Goal: Task Accomplishment & Management: Manage account settings

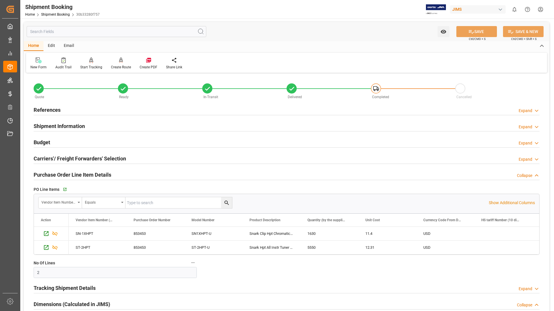
scroll to position [351, 0]
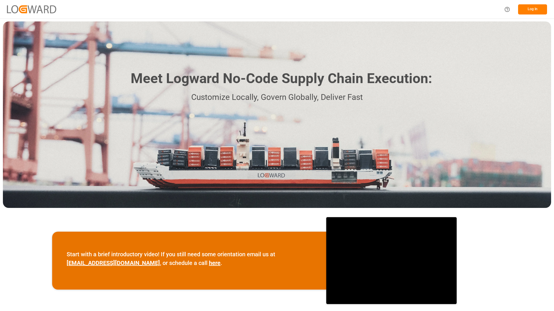
click at [523, 7] on button "Log In" at bounding box center [532, 9] width 29 height 10
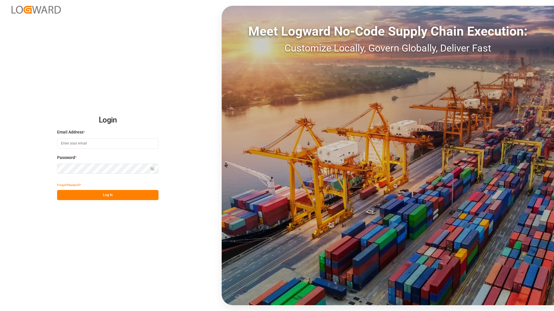
click at [84, 141] on input at bounding box center [107, 144] width 101 height 10
type input "Tessa.faulkner@jamindustriesusa.com"
click at [63, 195] on button "Log In" at bounding box center [107, 195] width 101 height 10
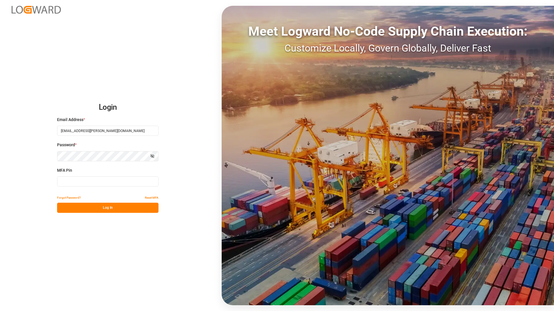
click at [125, 184] on input at bounding box center [107, 181] width 101 height 10
type input "396515"
click at [118, 208] on button "Log In" at bounding box center [107, 208] width 101 height 10
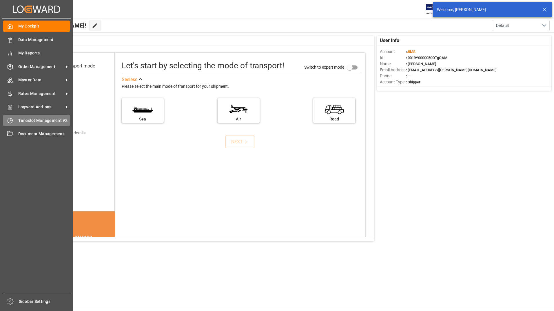
click at [41, 123] on span "Timeslot Management V2" at bounding box center [44, 121] width 52 height 6
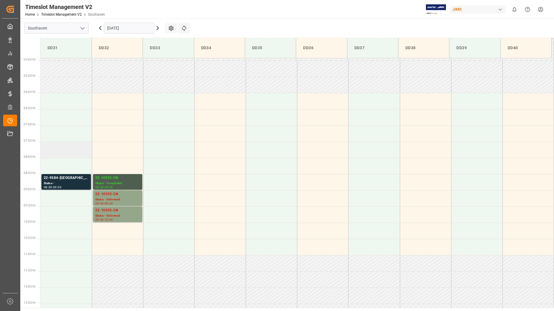
scroll to position [157, 0]
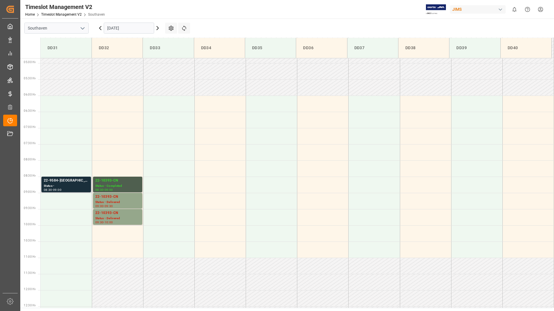
click at [73, 183] on div "22-9584-US" at bounding box center [66, 181] width 45 height 6
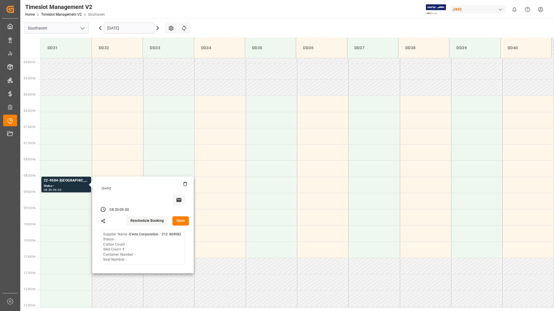
click at [179, 222] on button "Open" at bounding box center [180, 220] width 17 height 9
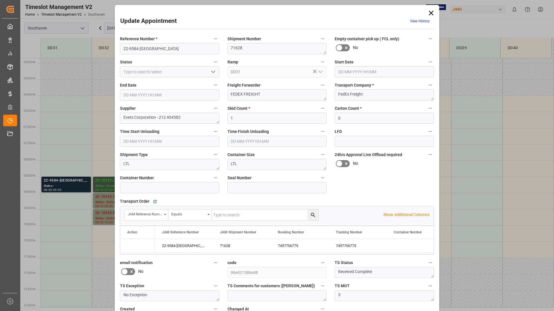
type input "24-09-2025 08:30"
type input "24-09-2025 09:00"
type input "19-09-2025 20:43"
click at [161, 50] on input "22-9584-US" at bounding box center [169, 48] width 99 height 11
type input "2"
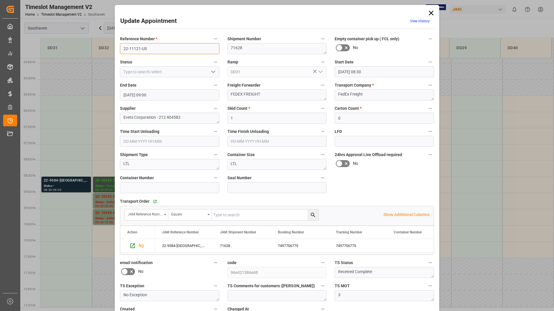
type input "22-11121-US"
click at [253, 50] on textarea "71628" at bounding box center [276, 48] width 99 height 11
type textarea "7"
type textarea "73168"
click at [360, 120] on input "0" at bounding box center [384, 118] width 99 height 11
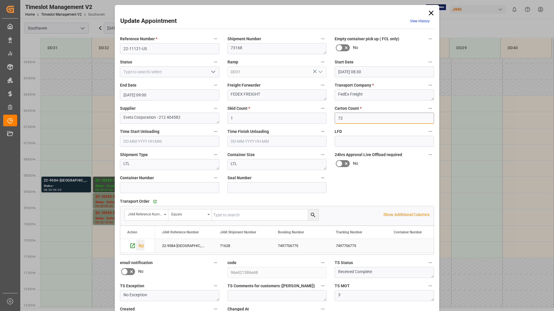
type input "72"
click at [140, 244] on icon "Press SPACE to select this row." at bounding box center [141, 246] width 6 height 6
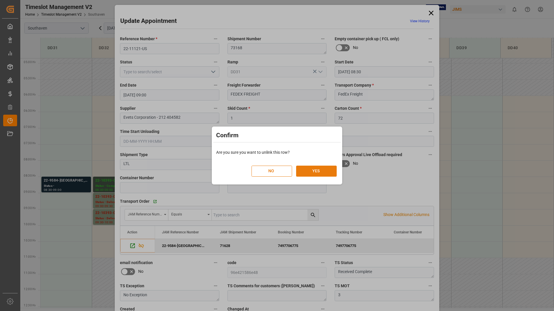
click at [303, 169] on button "YES" at bounding box center [316, 171] width 41 height 11
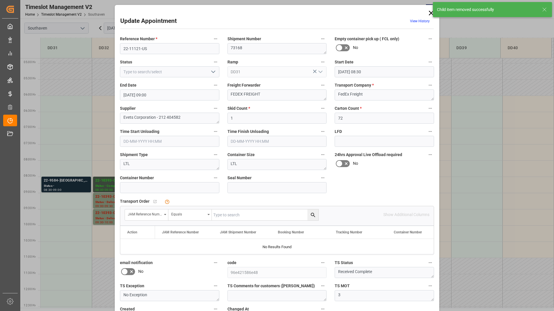
scroll to position [43, 0]
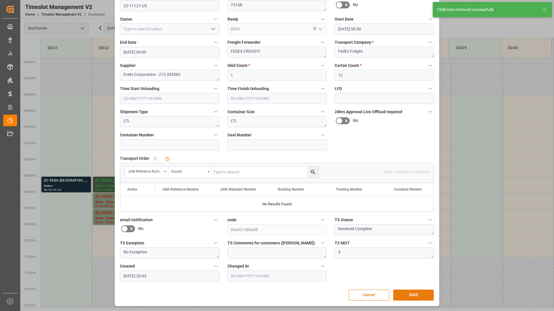
click at [401, 294] on button "SAVE" at bounding box center [413, 295] width 41 height 11
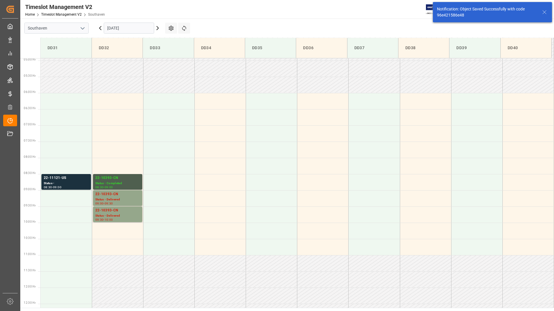
scroll to position [203, 0]
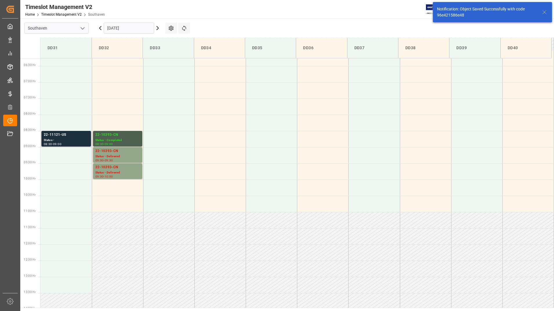
click at [68, 136] on div "22-11121-US" at bounding box center [66, 135] width 45 height 6
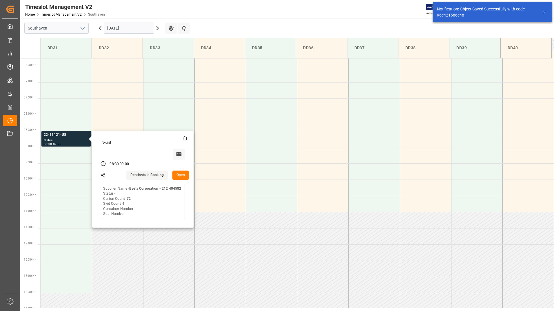
click at [179, 176] on button "Open" at bounding box center [180, 175] width 17 height 9
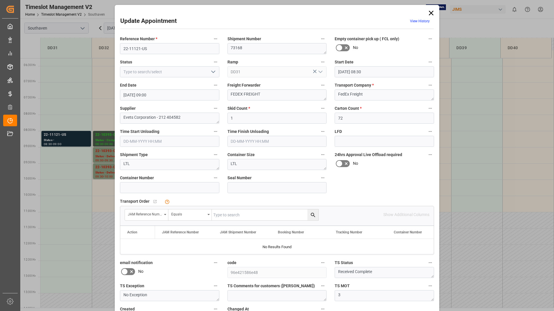
click at [258, 215] on input "text" at bounding box center [265, 215] width 107 height 11
type input "22-11121-US"
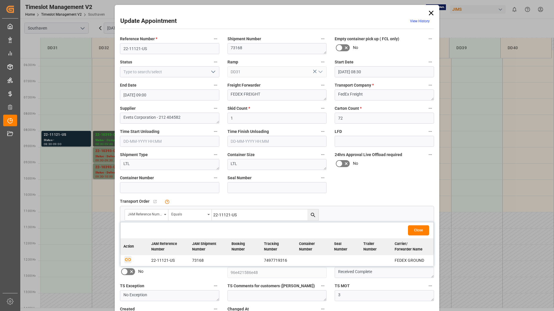
click at [127, 260] on icon "button" at bounding box center [128, 259] width 6 height 3
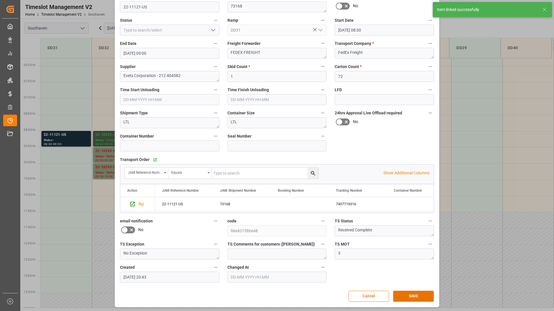
scroll to position [43, 0]
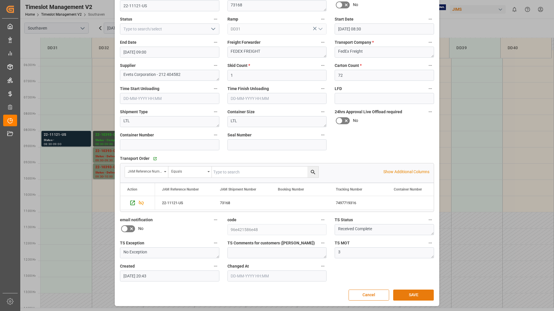
click at [410, 293] on button "SAVE" at bounding box center [413, 295] width 41 height 11
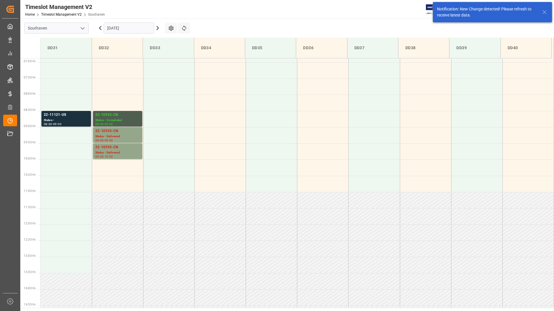
scroll to position [223, 0]
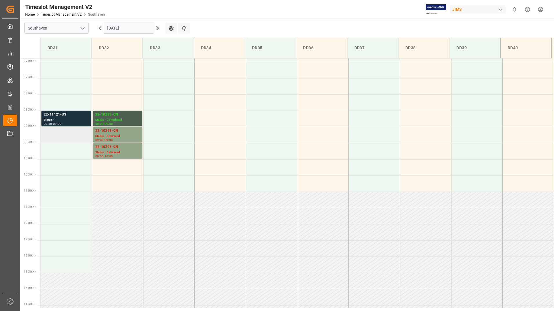
click at [61, 127] on td at bounding box center [66, 135] width 51 height 16
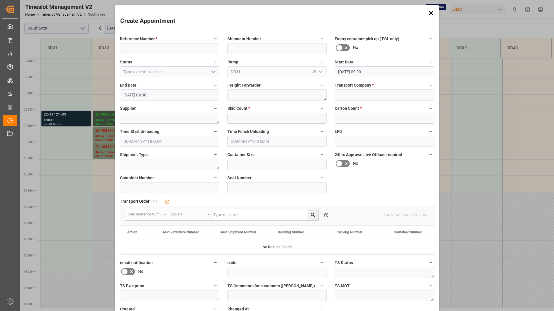
click at [75, 120] on div "Create Appointment Reference Number * Shipment Number Empty container pick up (…" at bounding box center [277, 155] width 554 height 311
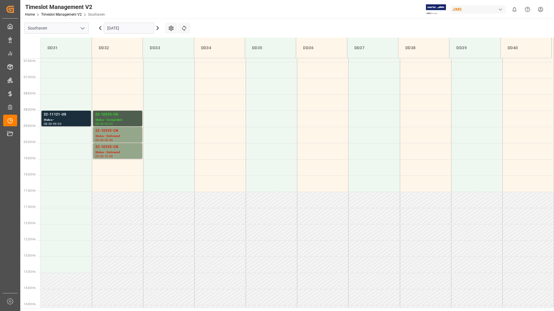
click at [79, 115] on div "22-11121-US" at bounding box center [66, 115] width 45 height 6
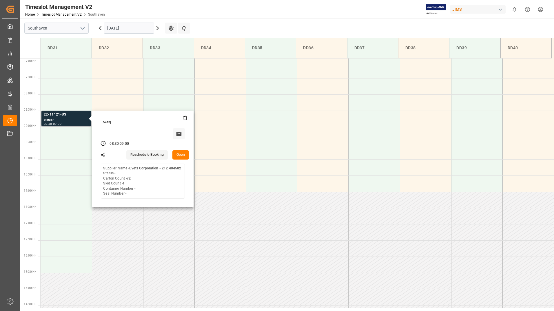
click at [183, 154] on button "Open" at bounding box center [180, 154] width 17 height 9
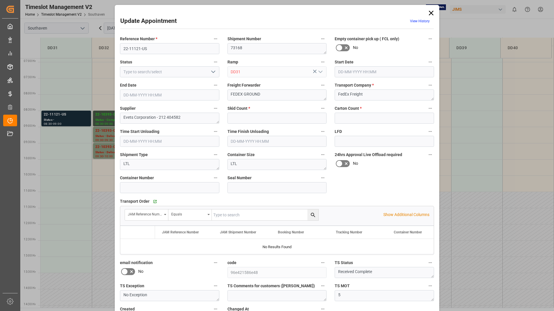
type input "1"
type input "72"
type input "24-09-2025 08:30"
type input "24-09-2025 09:00"
type input "19-09-2025 20:43"
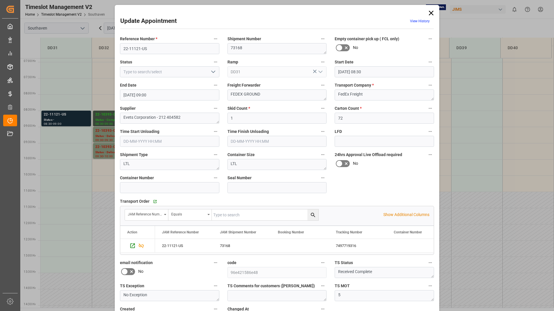
click at [213, 71] on icon "open menu" at bounding box center [213, 71] width 7 height 7
click at [187, 92] on div "Completed" at bounding box center [169, 97] width 99 height 13
type input "Completed"
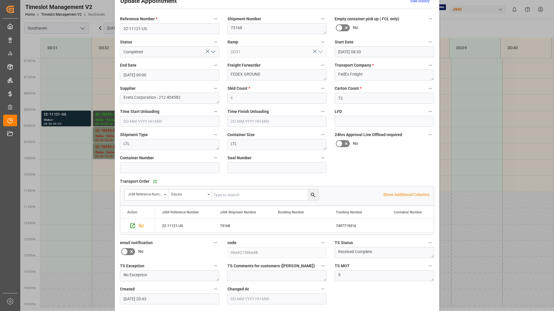
scroll to position [43, 0]
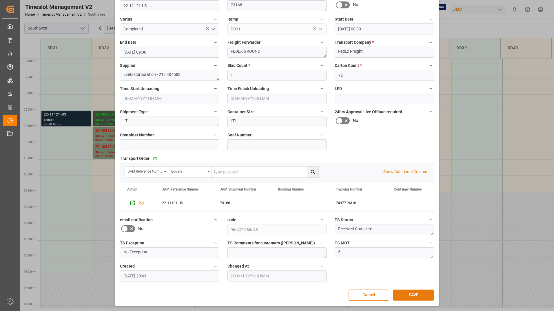
click at [397, 298] on button "SAVE" at bounding box center [413, 295] width 41 height 11
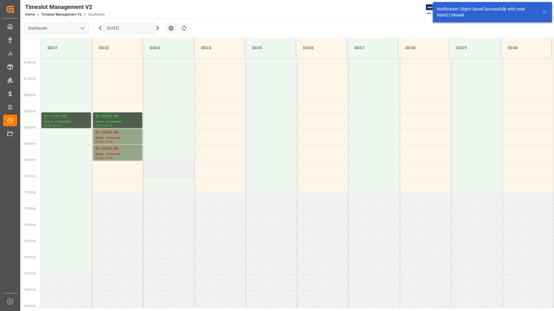
scroll to position [223, 0]
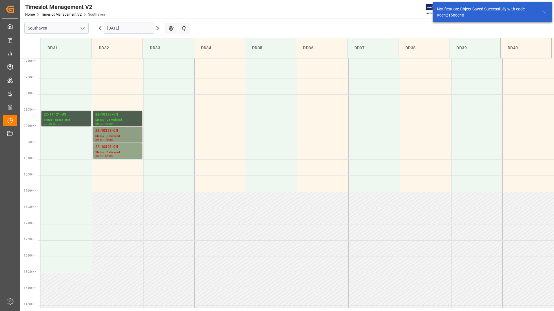
click at [129, 133] on div "22-10393-CN" at bounding box center [117, 131] width 45 height 6
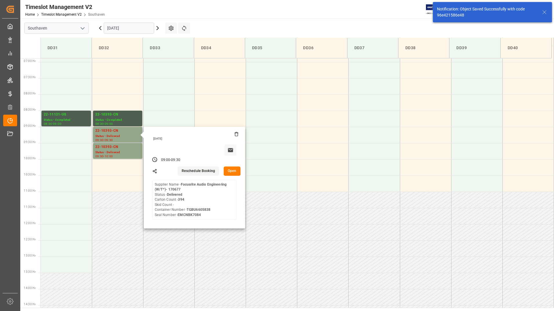
click at [227, 170] on button "Open" at bounding box center [232, 171] width 17 height 9
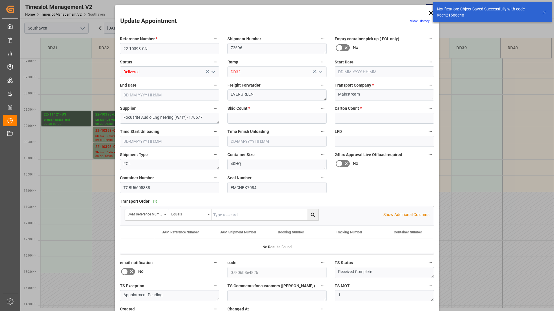
type input "0"
type input "394"
type input "24-09-2025 09:00"
type input "24-09-2025 09:30"
type input "22-09-2025 19:24"
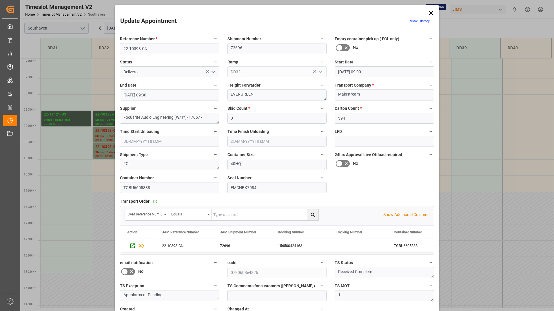
click at [210, 70] on icon "open menu" at bounding box center [213, 71] width 7 height 7
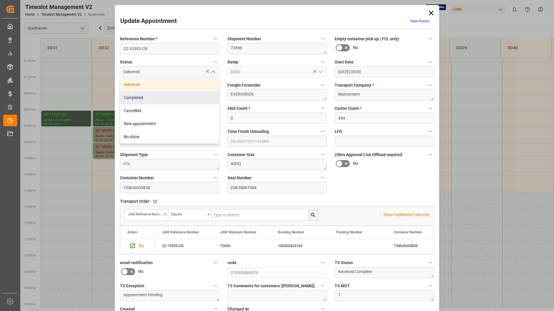
click at [185, 94] on div "Completed" at bounding box center [169, 97] width 99 height 13
type input "Completed"
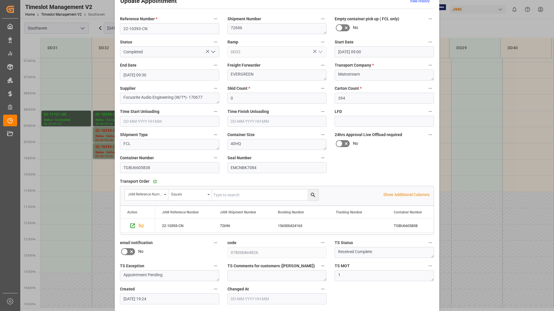
scroll to position [43, 0]
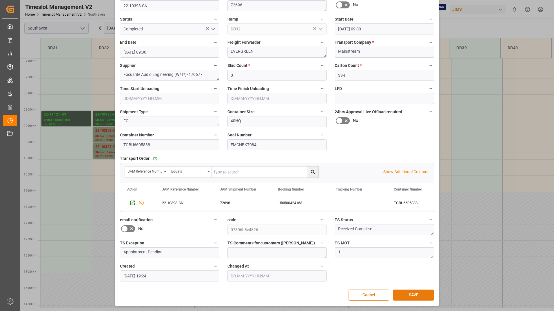
click at [403, 294] on button "SAVE" at bounding box center [413, 295] width 41 height 11
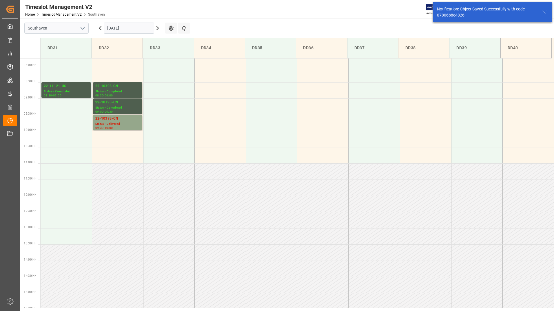
scroll to position [256, 0]
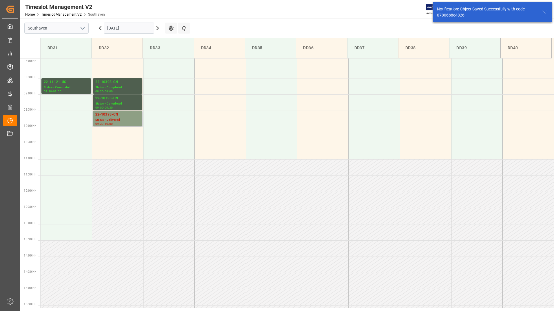
click at [131, 120] on div "Status - Delivered" at bounding box center [117, 120] width 45 height 5
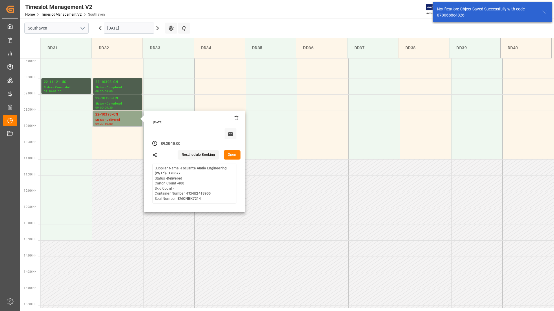
click at [234, 153] on button "Open" at bounding box center [232, 154] width 17 height 9
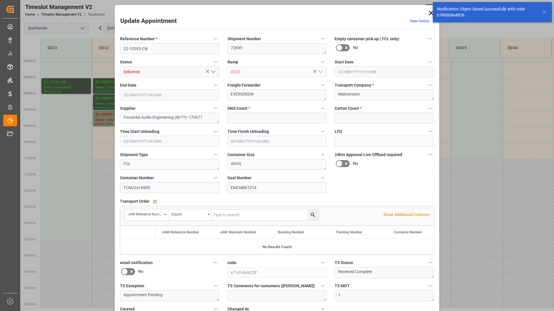
type input "0"
type input "400"
type input "24-09-2025 09:30"
type input "24-09-2025 10:00"
type input "22-09-2025 19:21"
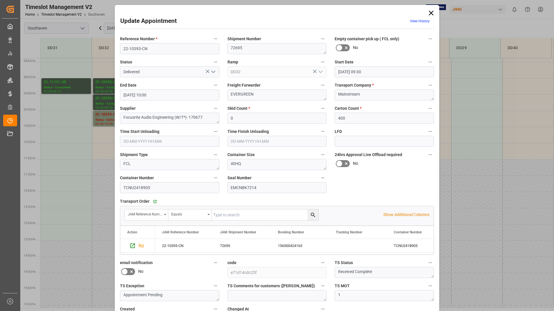
click at [213, 71] on icon "open menu" at bounding box center [213, 71] width 7 height 7
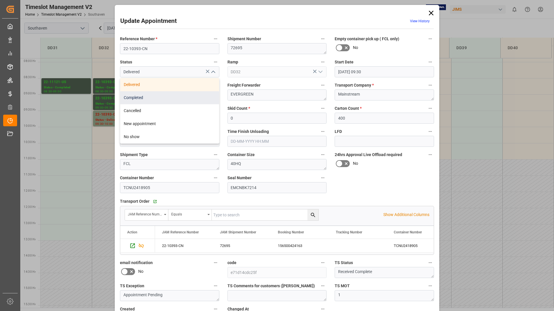
click at [196, 96] on div "Completed" at bounding box center [169, 97] width 99 height 13
type input "Completed"
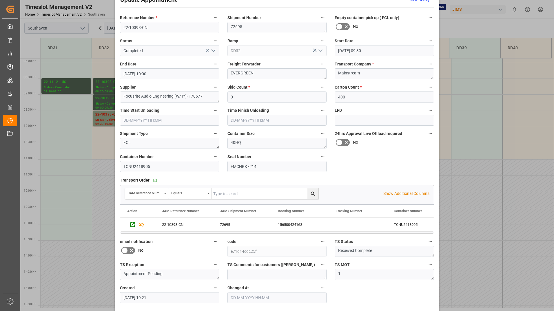
scroll to position [43, 0]
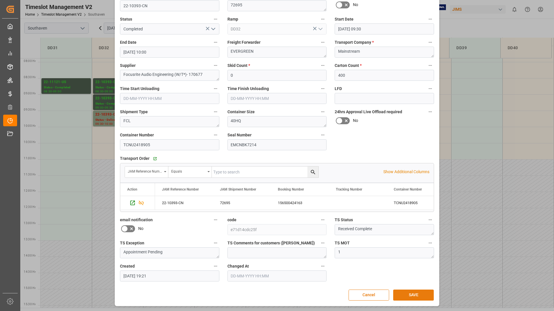
click at [401, 290] on div "Cancel SAVE" at bounding box center [277, 295] width 314 height 11
click at [402, 293] on button "SAVE" at bounding box center [413, 295] width 41 height 11
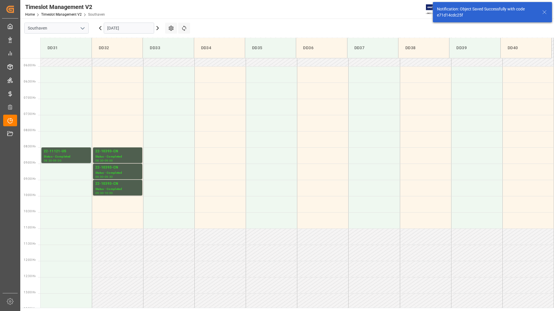
scroll to position [256, 0]
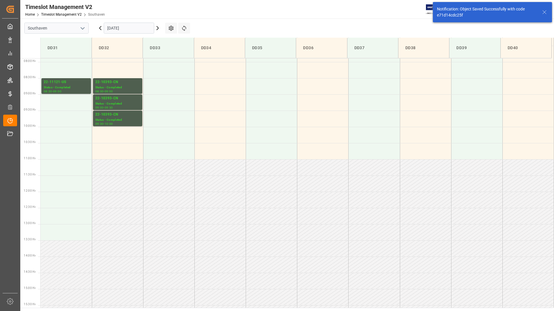
click at [142, 27] on input "[DATE]" at bounding box center [129, 28] width 50 height 11
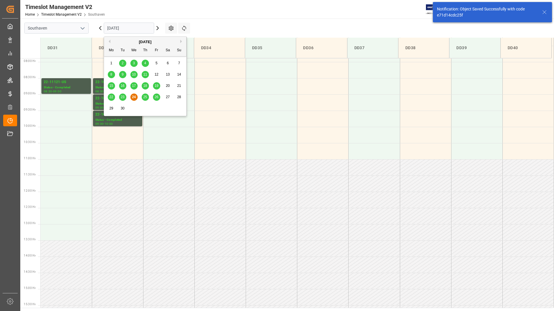
click at [145, 96] on span "25" at bounding box center [145, 97] width 4 height 4
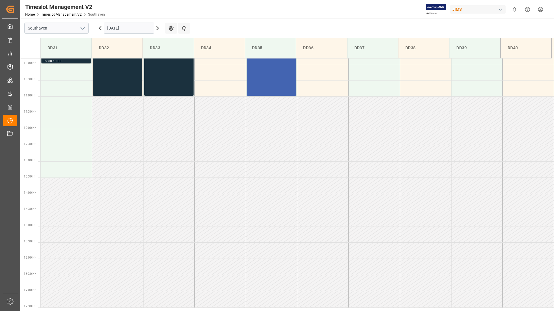
scroll to position [215, 0]
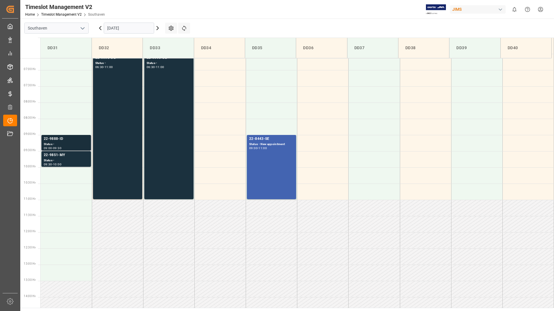
click at [63, 141] on div "22-9888-ID" at bounding box center [66, 139] width 45 height 6
click at [68, 155] on div "22-9851-MY" at bounding box center [66, 155] width 45 height 6
click at [273, 166] on div "22-8443-SE Status - New appointment 09:00 - 11:00" at bounding box center [271, 167] width 45 height 62
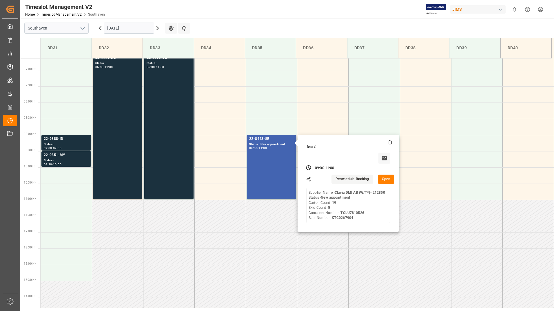
click at [387, 181] on button "Open" at bounding box center [386, 179] width 17 height 9
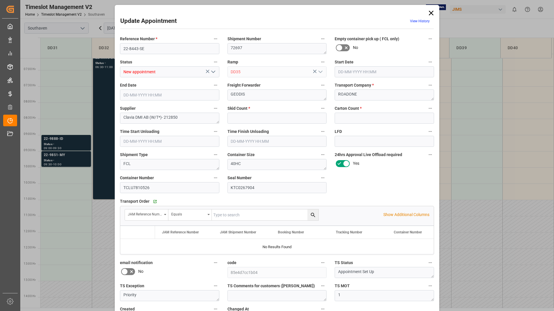
type input "5"
type input "19"
type input "25-09-2025 09:00"
type input "25-09-2025 11:00"
type input "23-09-2025 17:03"
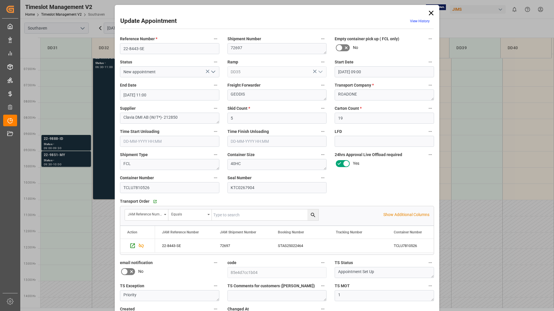
click at [431, 13] on icon at bounding box center [431, 13] width 8 height 8
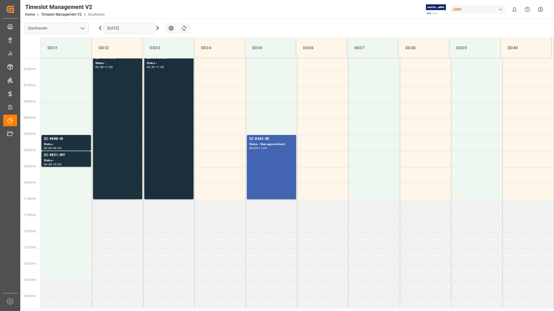
click at [176, 99] on div "22-9998-DE Status - 06:30 - 11:00" at bounding box center [169, 126] width 45 height 143
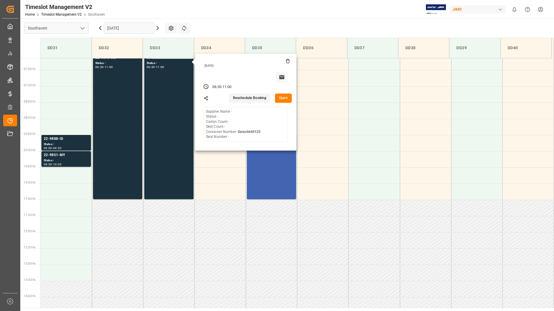
click at [283, 97] on button "Open" at bounding box center [283, 98] width 17 height 9
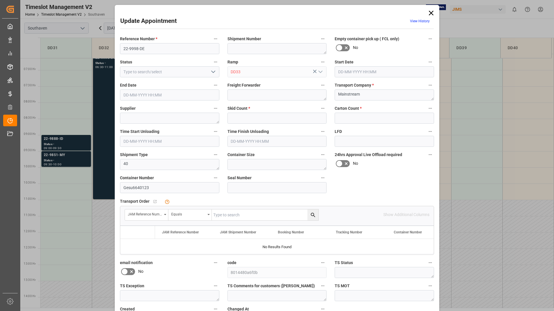
type input "0"
type input "25-09-2025 06:30"
type input "25-09-2025 11:00"
type input "23-09-2025 17:06"
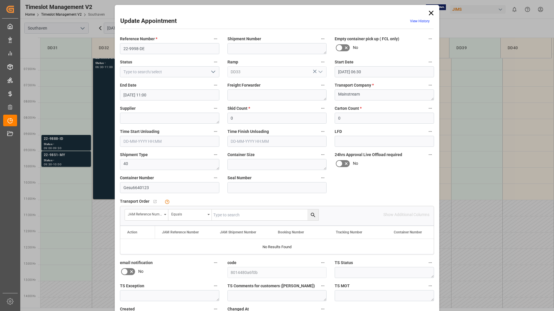
click at [239, 215] on input "text" at bounding box center [265, 215] width 107 height 11
type input "22-9998-DE"
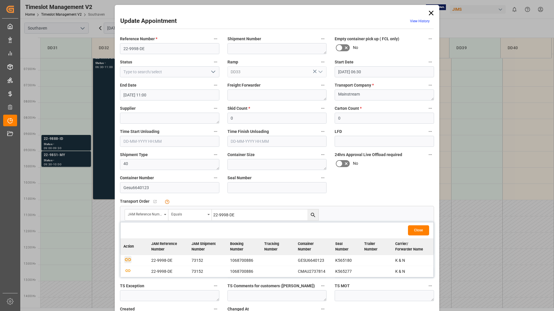
click at [129, 258] on icon "button" at bounding box center [128, 259] width 6 height 3
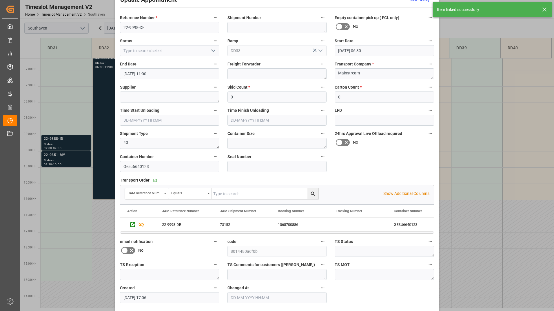
scroll to position [43, 0]
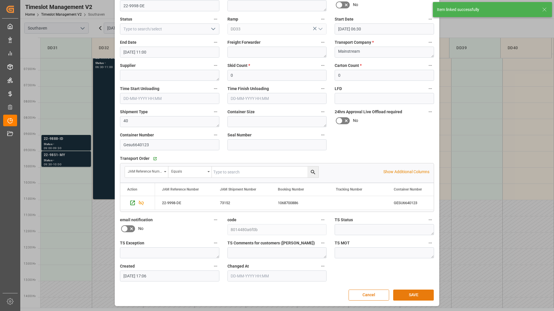
click at [405, 295] on button "SAVE" at bounding box center [413, 295] width 41 height 11
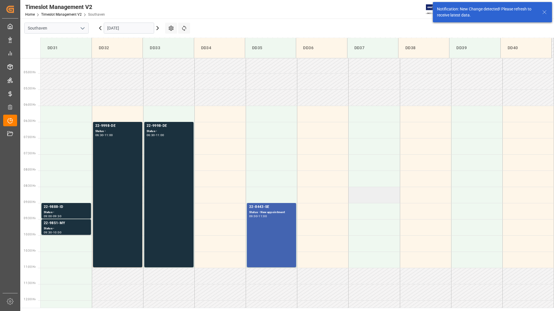
scroll to position [159, 0]
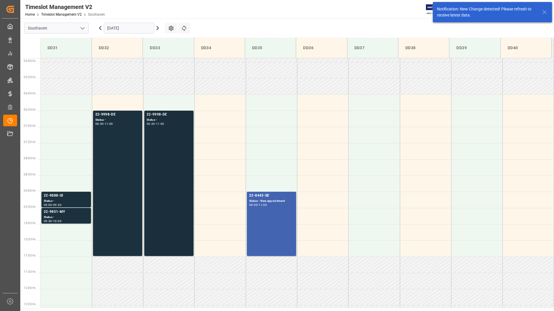
click at [166, 135] on div "22-9998-DE Status - 06:30 - 11:00" at bounding box center [169, 183] width 45 height 143
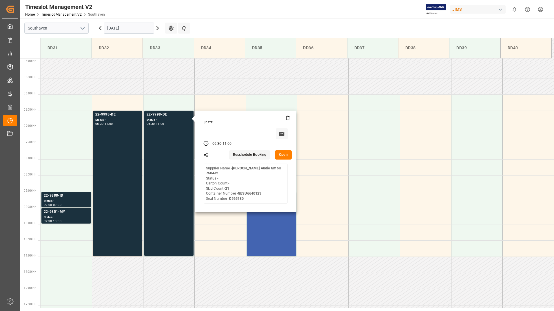
click at [283, 150] on button "Open" at bounding box center [283, 154] width 17 height 9
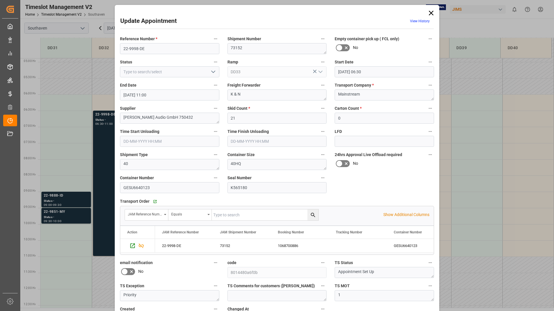
click at [431, 13] on icon at bounding box center [431, 13] width 8 height 8
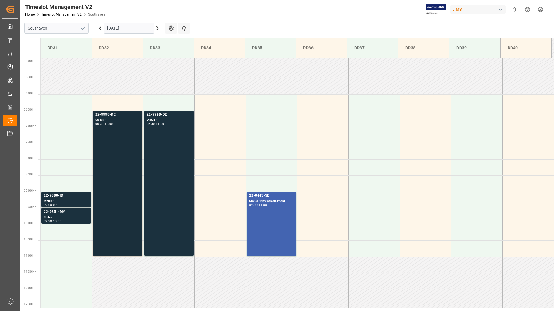
click at [118, 128] on div "22-9998-DE Status - 06:30 - 11:00" at bounding box center [117, 183] width 45 height 143
click at [74, 202] on div "Status -" at bounding box center [66, 201] width 45 height 5
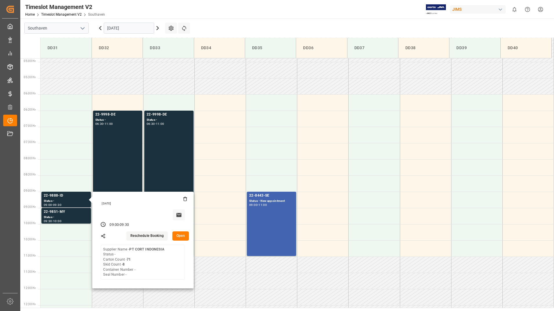
click at [180, 235] on button "Open" at bounding box center [180, 236] width 17 height 9
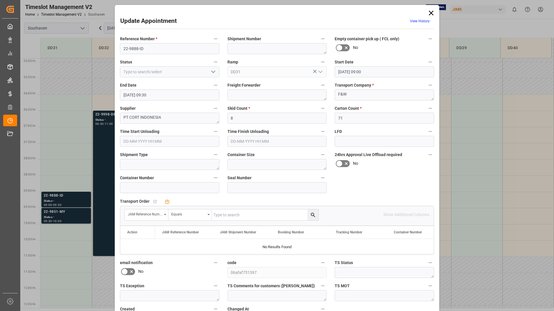
click at [234, 216] on input "text" at bounding box center [265, 215] width 107 height 11
type input "22-9888-ID"
click at [313, 215] on icon "search button" at bounding box center [313, 215] width 6 height 6
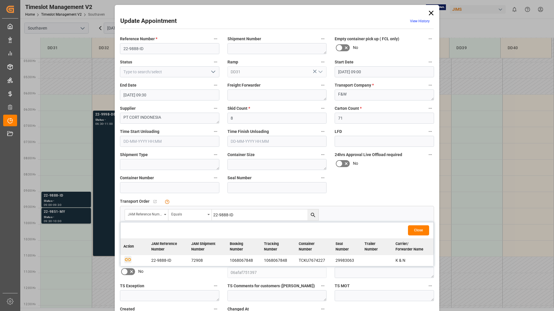
click at [127, 261] on icon "button" at bounding box center [127, 259] width 7 height 7
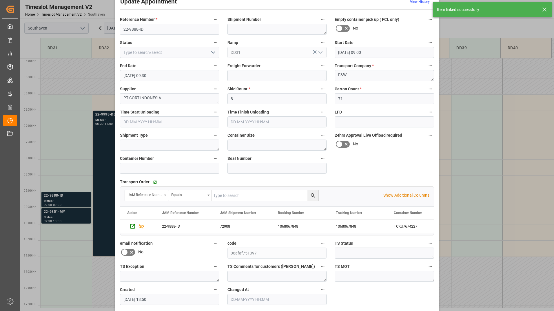
scroll to position [43, 0]
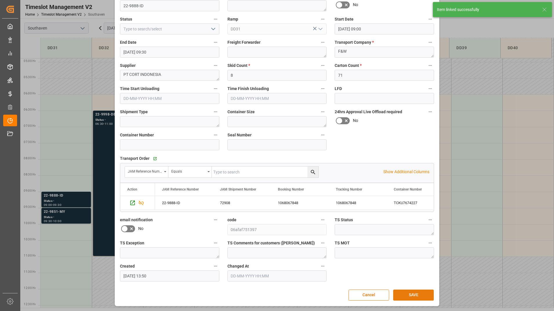
click at [406, 296] on button "SAVE" at bounding box center [413, 295] width 41 height 11
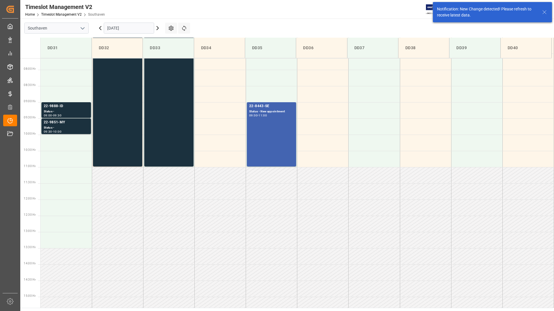
scroll to position [256, 0]
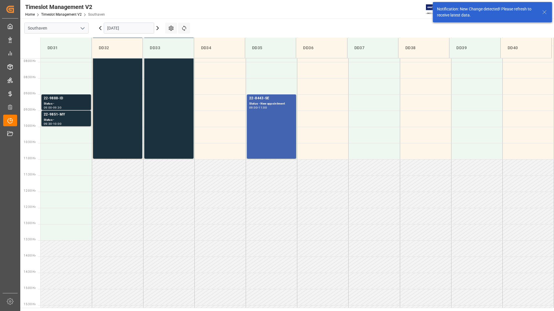
click at [62, 101] on div "22-9888-ID" at bounding box center [66, 99] width 45 height 6
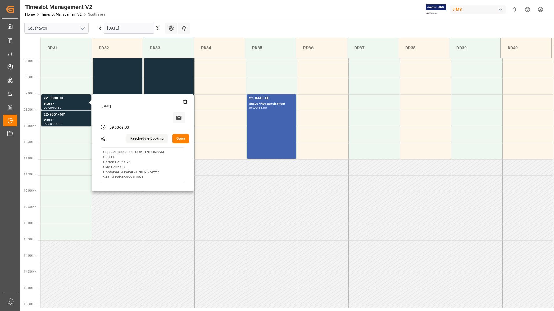
click at [178, 136] on button "Open" at bounding box center [180, 138] width 17 height 9
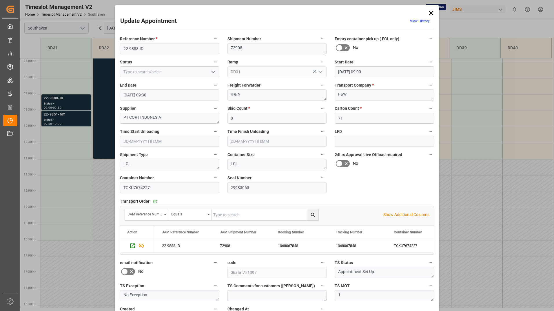
click at [427, 13] on icon at bounding box center [431, 13] width 8 height 8
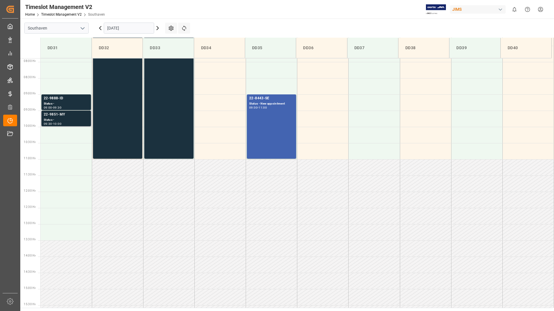
click at [54, 113] on div "22-9851-MY" at bounding box center [66, 115] width 45 height 6
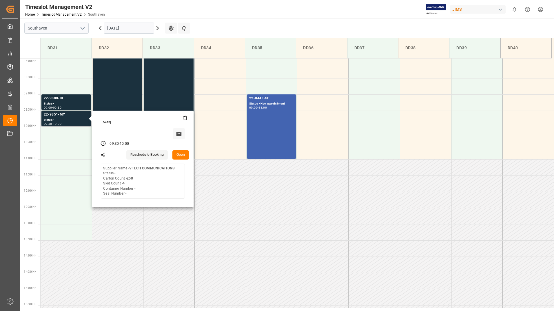
click at [179, 156] on button "Open" at bounding box center [180, 154] width 17 height 9
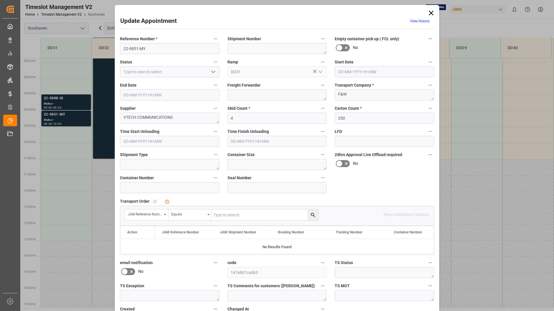
type input "25-09-2025 09:30"
type input "25-09-2025 10:00"
type input "24-09-2025 17:11"
click at [284, 218] on input "text" at bounding box center [265, 215] width 107 height 11
type input "22-9851-MY"
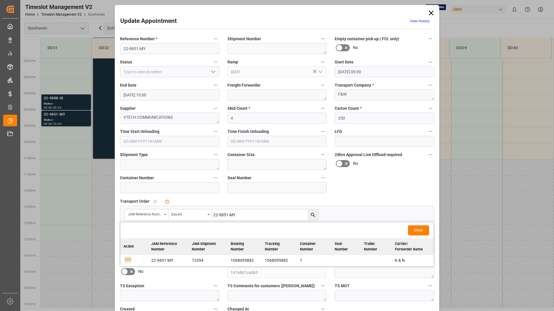
click at [126, 261] on icon "button" at bounding box center [127, 259] width 7 height 7
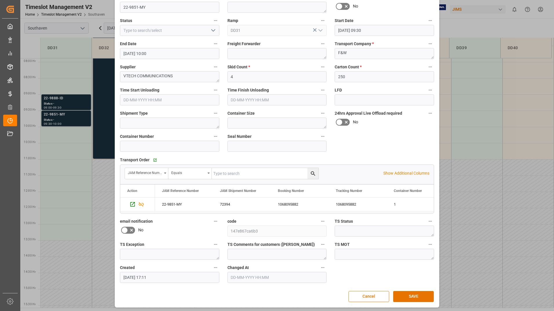
scroll to position [43, 0]
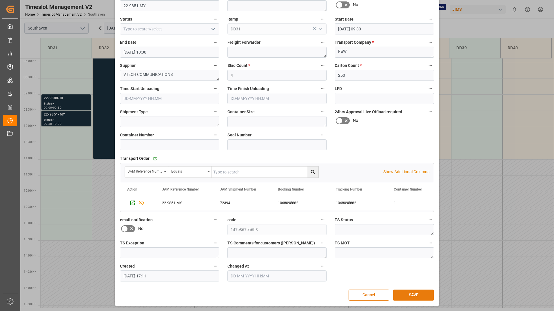
click at [402, 293] on button "SAVE" at bounding box center [413, 295] width 41 height 11
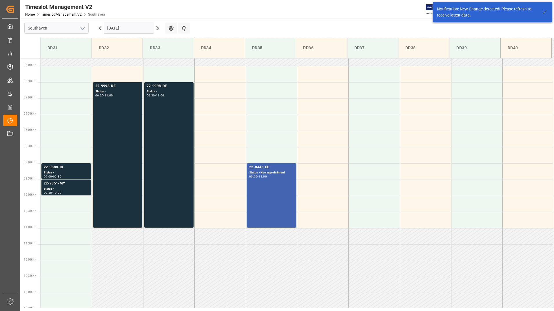
scroll to position [256, 0]
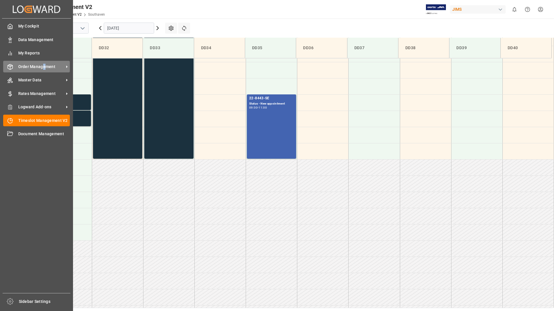
click at [44, 68] on span "Order Management" at bounding box center [41, 67] width 46 height 6
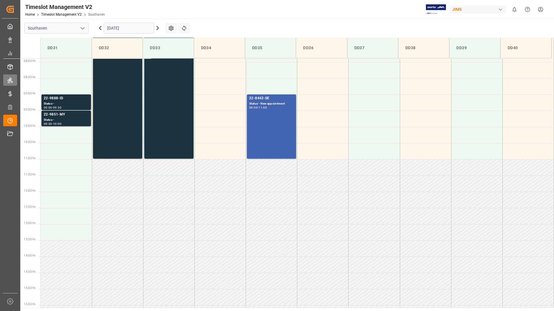
drag, startPoint x: 44, startPoint y: 68, endPoint x: 10, endPoint y: 83, distance: 37.6
click at [10, 83] on icon at bounding box center [10, 80] width 6 height 6
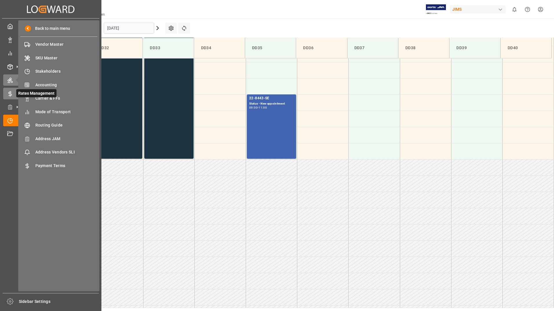
drag, startPoint x: 10, startPoint y: 83, endPoint x: 11, endPoint y: 93, distance: 10.0
click at [11, 93] on icon at bounding box center [10, 94] width 6 height 6
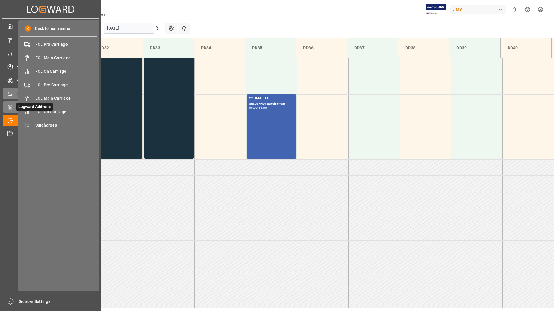
click at [9, 103] on div "Logward Add-ons Logward Add-ons" at bounding box center [50, 106] width 95 height 11
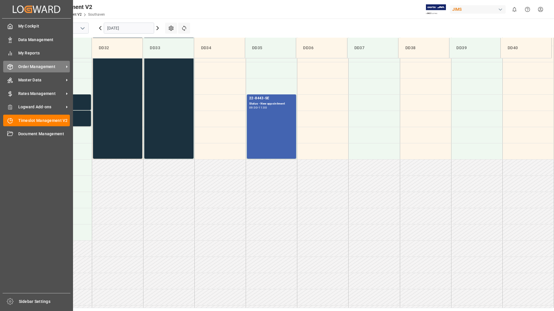
click at [29, 68] on span "Order Management" at bounding box center [41, 67] width 46 height 6
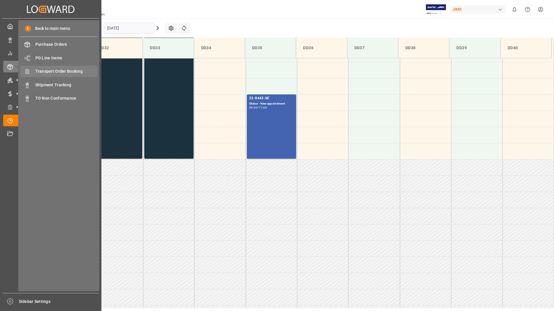
click at [62, 72] on span "Transport Order Booking" at bounding box center [66, 71] width 62 height 6
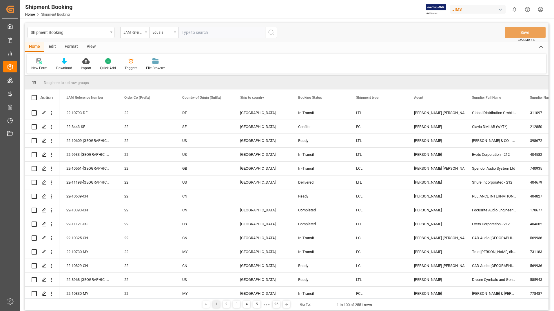
click at [189, 34] on input "text" at bounding box center [221, 32] width 87 height 11
type input "22-9851-MY"
click at [272, 32] on icon "search button" at bounding box center [271, 32] width 7 height 7
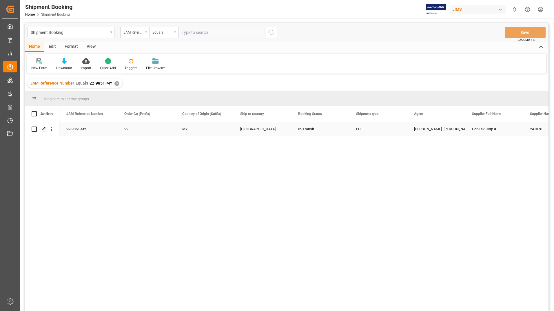
click at [34, 128] on input "Press Space to toggle row selection (unchecked)" at bounding box center [34, 129] width 5 height 5
checkbox input "true"
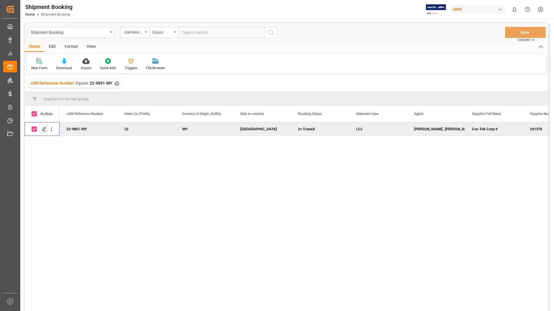
click at [43, 127] on icon "Press SPACE to deselect this row." at bounding box center [44, 129] width 5 height 5
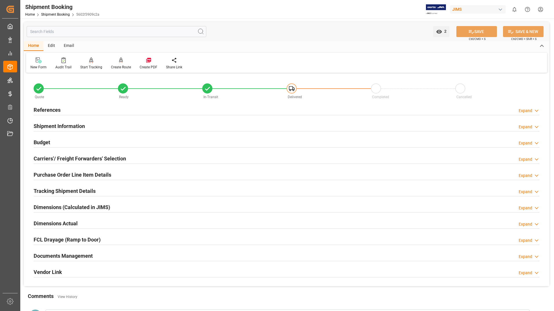
click at [43, 257] on h2 "Documents Management" at bounding box center [63, 256] width 59 height 8
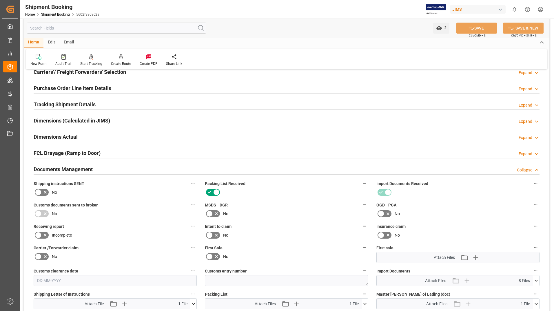
scroll to position [203, 0]
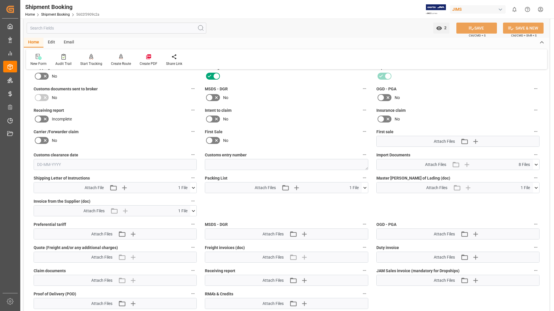
click at [368, 187] on icon at bounding box center [365, 188] width 6 height 6
click at [360, 197] on icon at bounding box center [362, 199] width 6 height 4
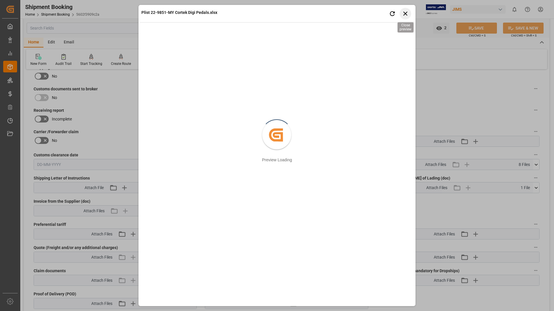
click at [406, 14] on icon "button" at bounding box center [405, 14] width 4 height 4
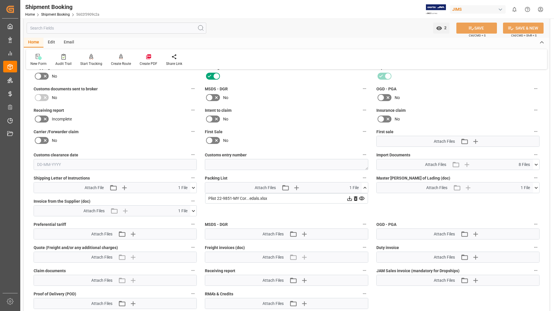
click at [351, 199] on icon at bounding box center [350, 199] width 6 height 6
click at [194, 208] on icon at bounding box center [193, 211] width 6 height 6
click at [188, 222] on icon at bounding box center [190, 222] width 6 height 6
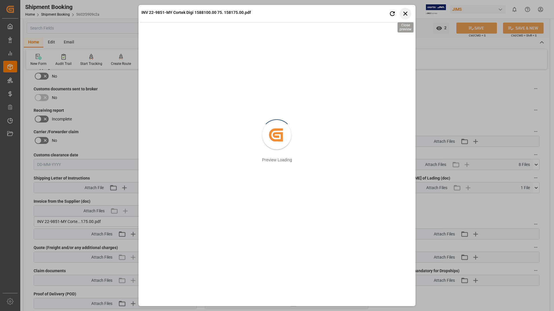
click at [404, 12] on icon "button" at bounding box center [405, 13] width 7 height 7
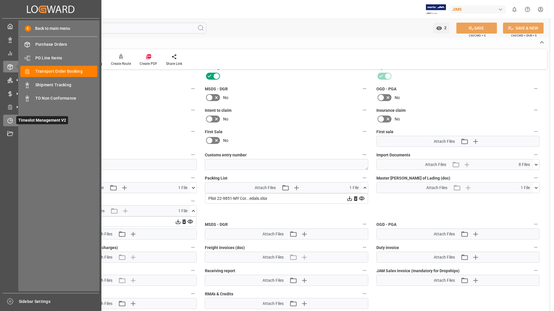
click at [13, 119] on icon at bounding box center [10, 121] width 6 height 6
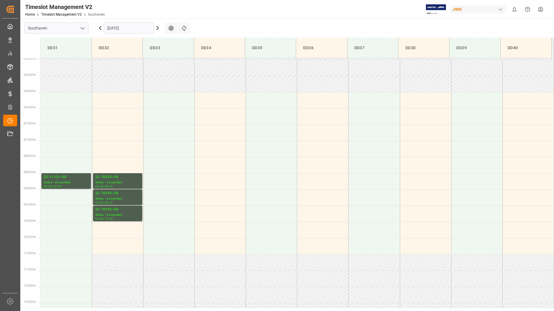
scroll to position [157, 0]
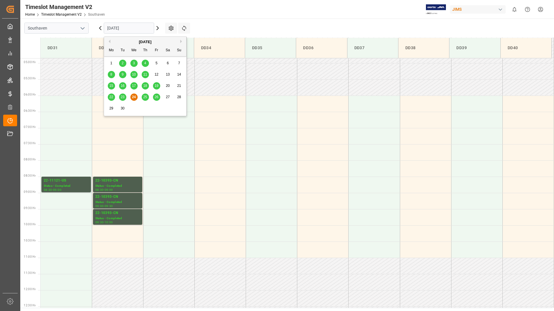
click at [120, 28] on input "[DATE]" at bounding box center [129, 28] width 50 height 11
click at [146, 98] on span "25" at bounding box center [145, 97] width 4 height 4
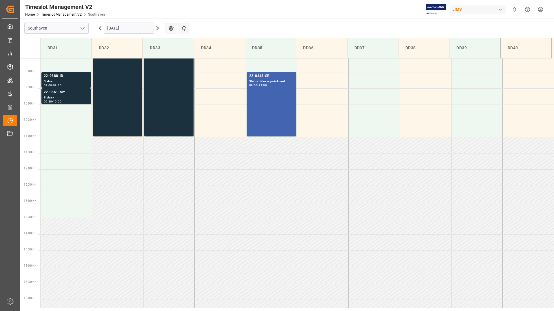
scroll to position [273, 0]
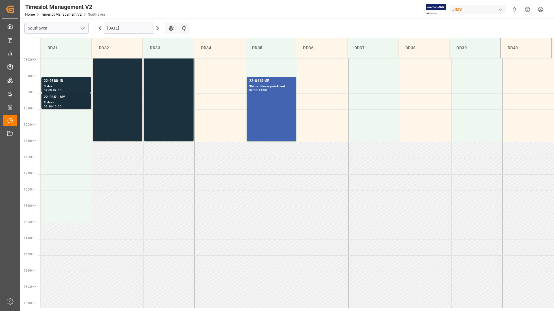
click at [49, 103] on div "Status -" at bounding box center [66, 102] width 45 height 5
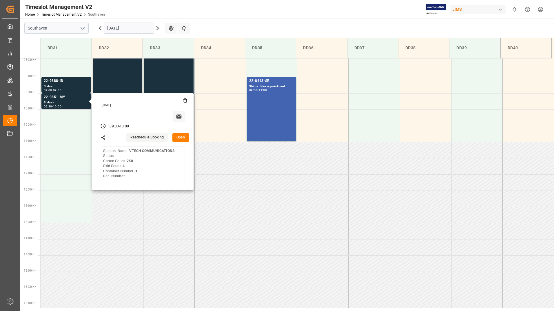
click at [179, 136] on button "Open" at bounding box center [180, 137] width 17 height 9
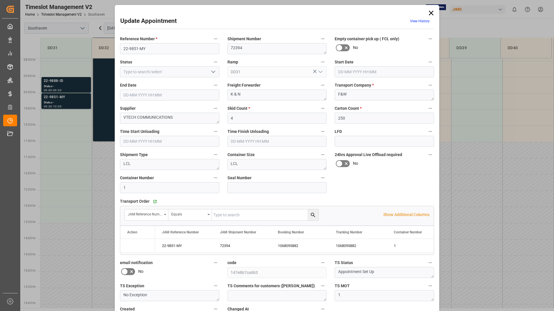
type input "25-09-2025 09:30"
type input "25-09-2025 10:00"
type input "24-09-2025 17:11"
click at [181, 119] on textarea "VTECH COMMUNICATIONS" at bounding box center [169, 118] width 99 height 11
type textarea "V"
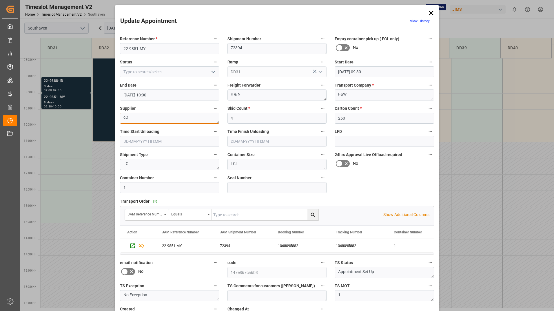
type textarea "c"
type textarea "Cortek"
click at [208, 68] on button "open menu" at bounding box center [212, 72] width 9 height 9
click at [178, 124] on div "New appointment" at bounding box center [169, 123] width 99 height 13
type input "New appointment"
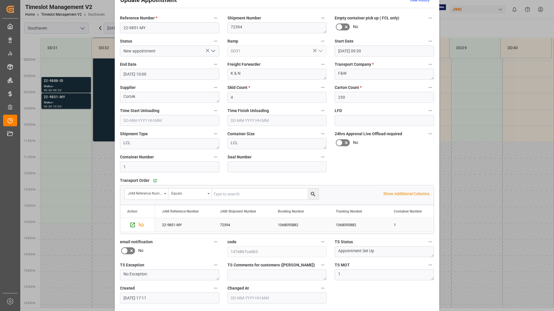
scroll to position [43, 0]
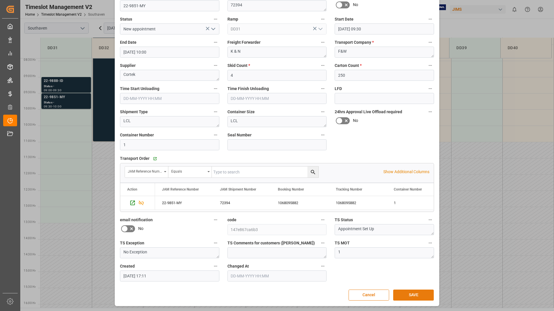
click at [422, 295] on button "SAVE" at bounding box center [413, 295] width 41 height 11
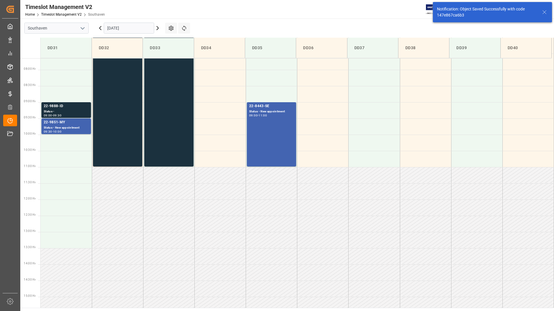
scroll to position [256, 0]
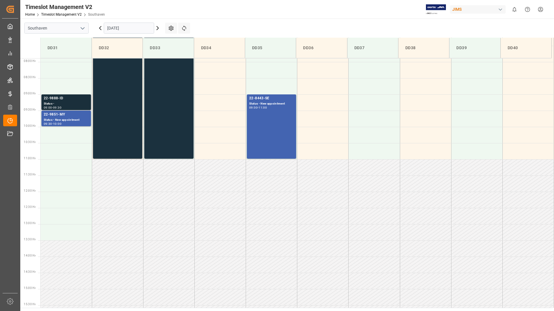
click at [61, 102] on div "Status -" at bounding box center [66, 103] width 45 height 5
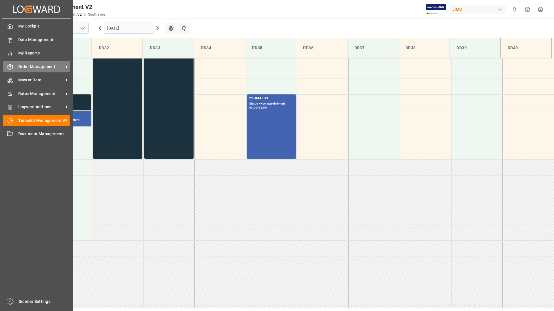
click at [46, 65] on span "Order Management" at bounding box center [41, 67] width 46 height 6
click at [52, 65] on span "Order Management" at bounding box center [41, 67] width 46 height 6
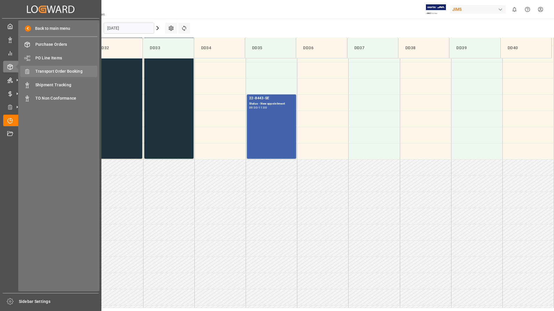
click at [81, 71] on span "Transport Order Booking" at bounding box center [66, 71] width 62 height 6
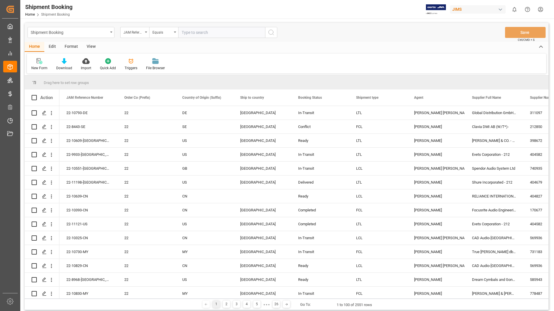
click at [221, 34] on input "text" at bounding box center [221, 32] width 87 height 11
type input "22-9888-id"
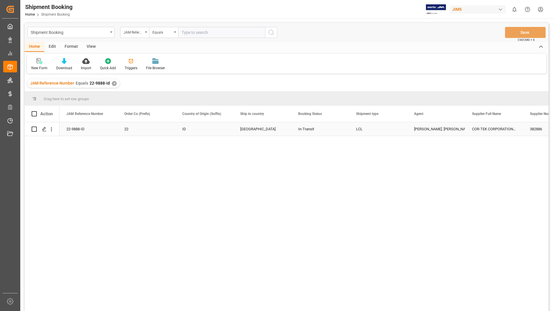
click at [33, 129] on input "Press Space to toggle row selection (unchecked)" at bounding box center [34, 129] width 5 height 5
checkbox input "true"
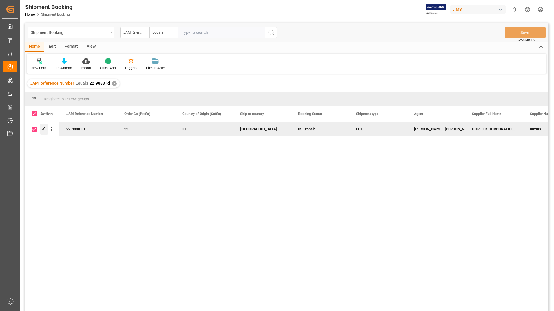
click at [46, 128] on icon "Press SPACE to deselect this row." at bounding box center [44, 129] width 5 height 5
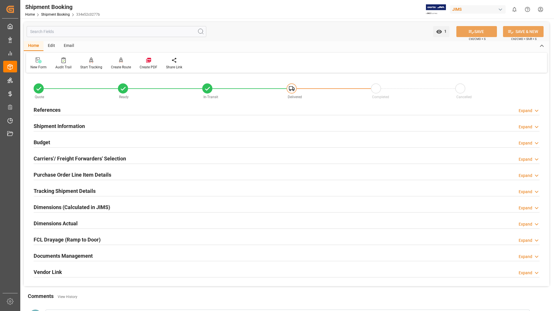
click at [54, 254] on h2 "Documents Management" at bounding box center [63, 256] width 59 height 8
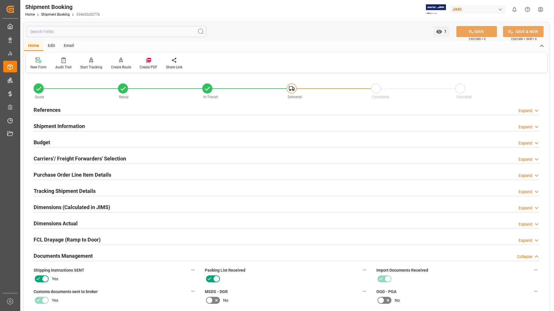
scroll to position [174, 0]
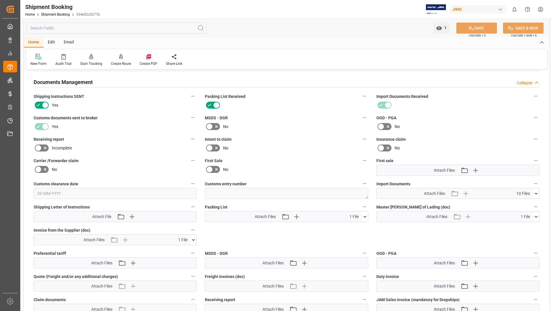
click at [366, 216] on icon at bounding box center [364, 217] width 3 height 2
click at [363, 227] on icon at bounding box center [362, 228] width 6 height 4
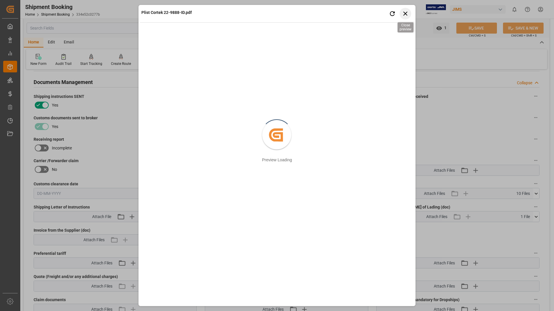
click at [406, 14] on icon "button" at bounding box center [405, 14] width 4 height 4
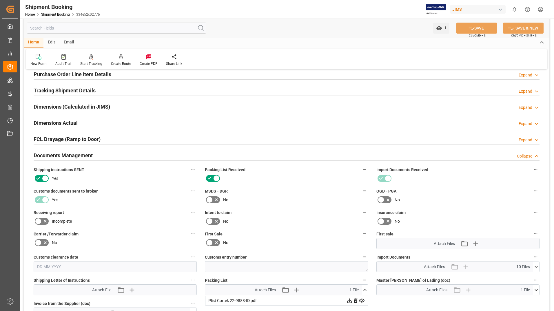
scroll to position [0, 0]
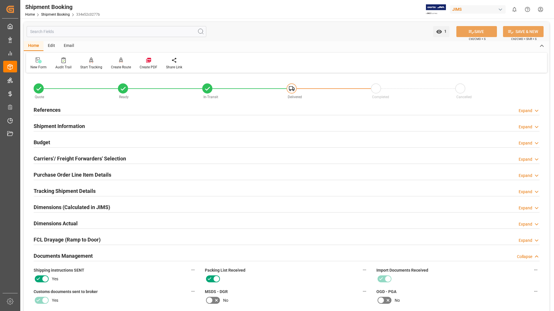
click at [52, 193] on h2 "Tracking Shipment Details" at bounding box center [65, 191] width 62 height 8
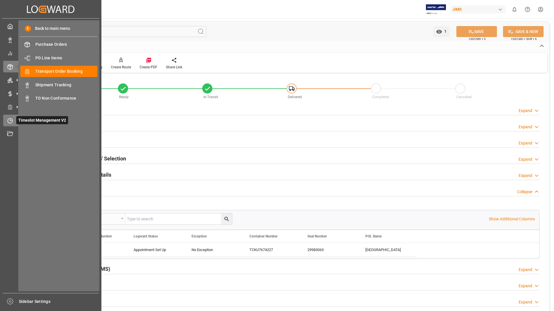
click at [14, 119] on div "Timeslot Management V2 Timeslot Management V2" at bounding box center [50, 120] width 95 height 11
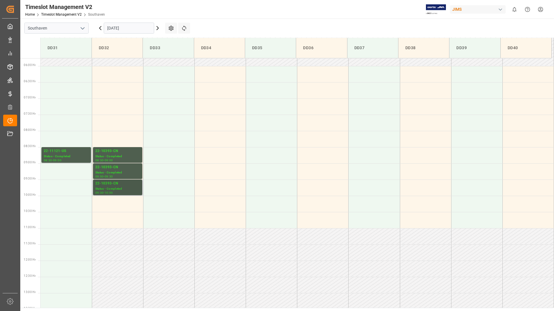
scroll to position [186, 0]
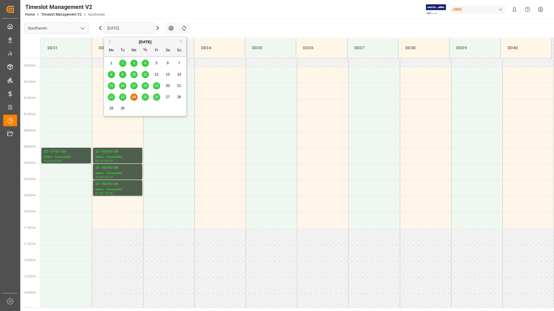
click at [135, 23] on input "[DATE]" at bounding box center [129, 28] width 50 height 11
click at [146, 96] on span "25" at bounding box center [145, 97] width 4 height 4
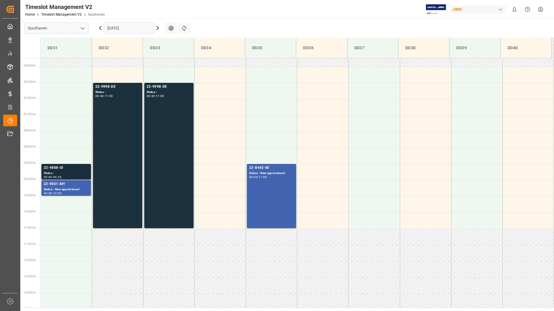
click at [59, 172] on div "Status -" at bounding box center [66, 173] width 45 height 5
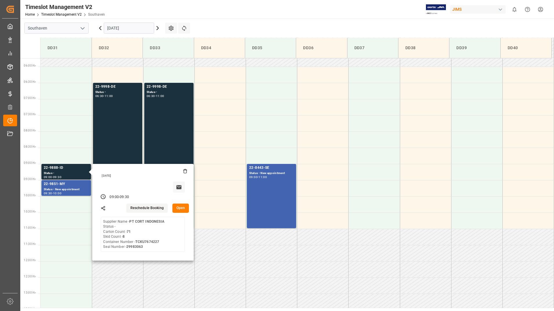
click at [179, 207] on button "Open" at bounding box center [180, 208] width 17 height 9
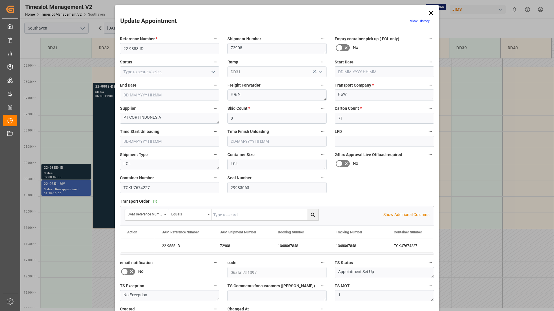
type input "25-09-2025 09:00"
type input "25-09-2025 09:30"
type input "24-09-2025 13:50"
click at [167, 120] on textarea "PT CORT INDONESIA" at bounding box center [169, 118] width 99 height 11
type textarea "P"
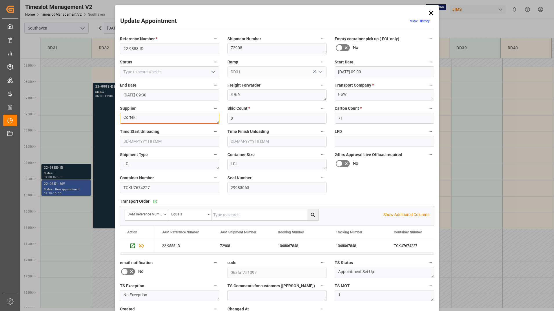
scroll to position [43, 0]
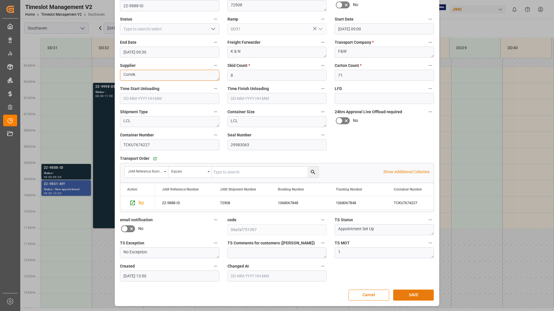
type textarea "Cortek"
click at [410, 294] on button "SAVE" at bounding box center [413, 295] width 41 height 11
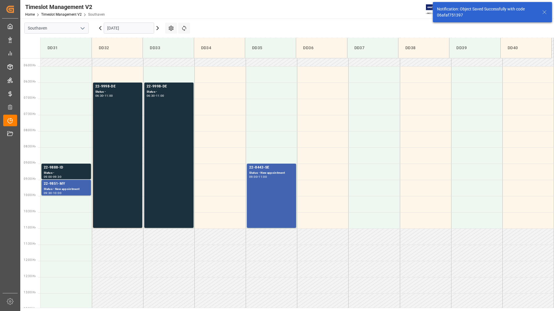
scroll to position [256, 0]
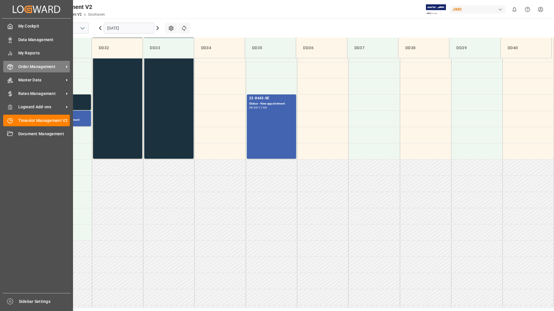
click at [33, 65] on span "Order Management" at bounding box center [41, 67] width 46 height 6
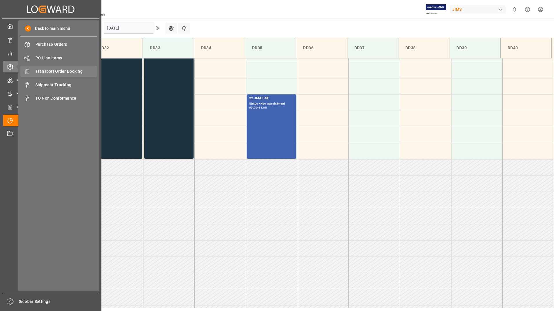
click at [83, 72] on span "Transport Order Booking" at bounding box center [66, 71] width 62 height 6
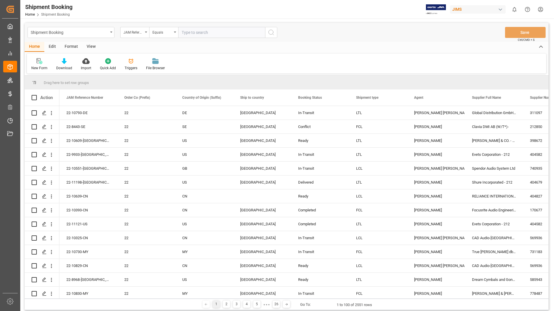
click at [221, 31] on input "text" at bounding box center [221, 32] width 87 height 11
type input "22-9888-id"
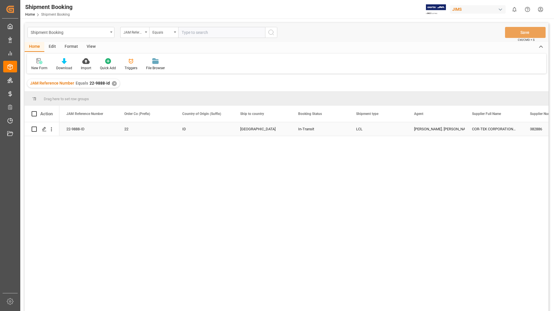
click at [33, 128] on input "Press Space to toggle row selection (unchecked)" at bounding box center [34, 129] width 5 height 5
checkbox input "true"
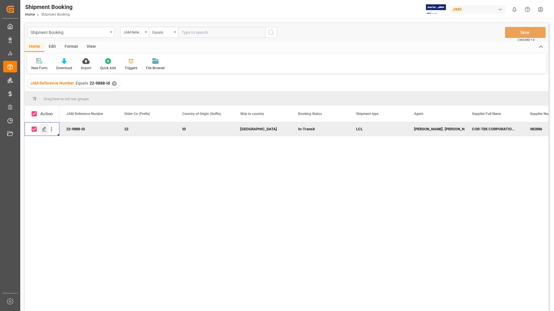
click at [44, 128] on icon "Press SPACE to deselect this row." at bounding box center [44, 129] width 5 height 5
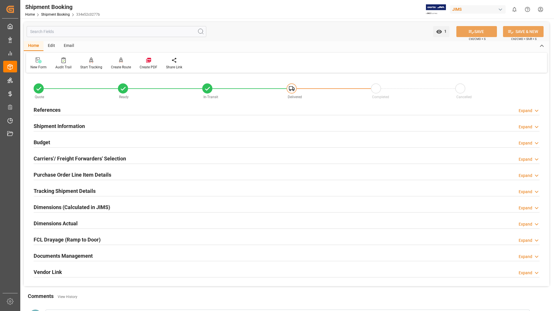
click at [57, 188] on h2 "Tracking Shipment Details" at bounding box center [65, 191] width 62 height 8
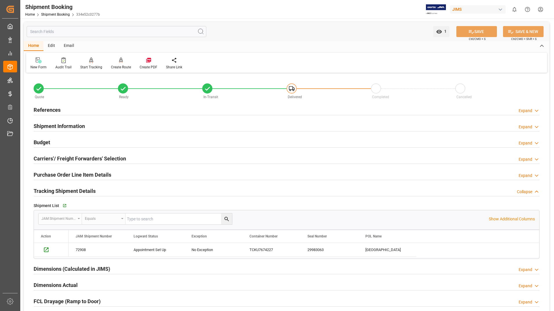
click at [48, 172] on h2 "Purchase Order Line Item Details" at bounding box center [73, 175] width 78 height 8
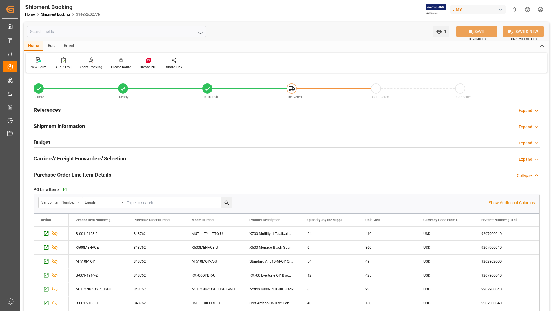
scroll to position [174, 0]
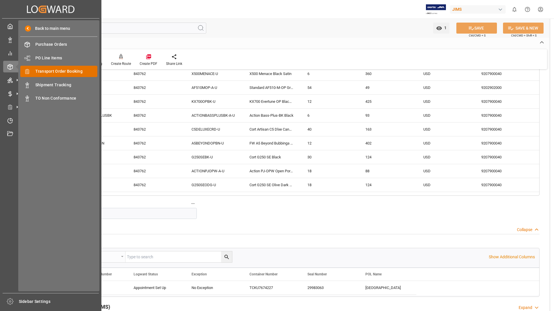
click at [75, 70] on span "Transport Order Booking" at bounding box center [66, 71] width 62 height 6
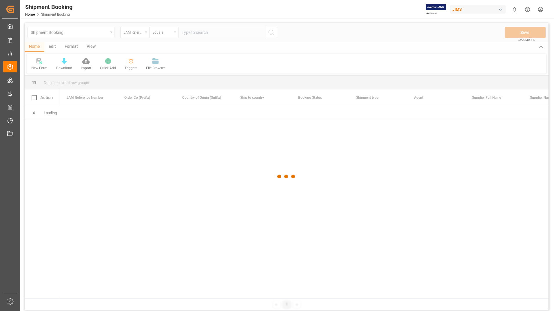
click at [203, 34] on div at bounding box center [287, 177] width 524 height 308
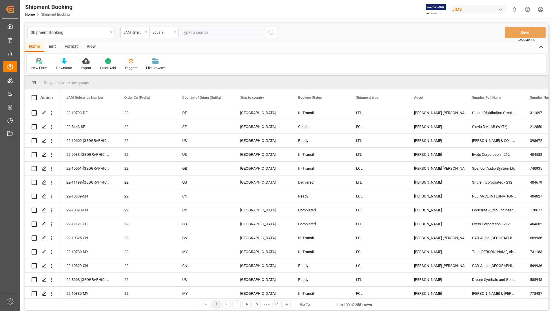
drag, startPoint x: 207, startPoint y: 32, endPoint x: 238, endPoint y: 49, distance: 35.4
click at [207, 32] on input "text" at bounding box center [221, 32] width 87 height 11
type input "22-9998-de"
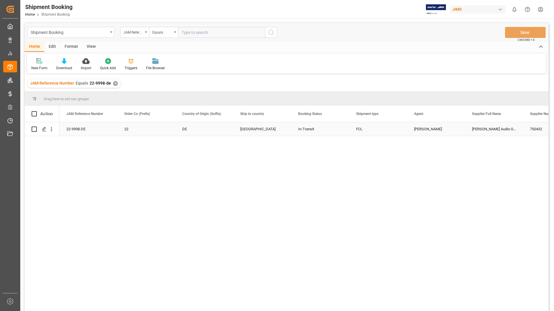
click at [34, 129] on input "Press Space to toggle row selection (unchecked)" at bounding box center [34, 129] width 5 height 5
checkbox input "true"
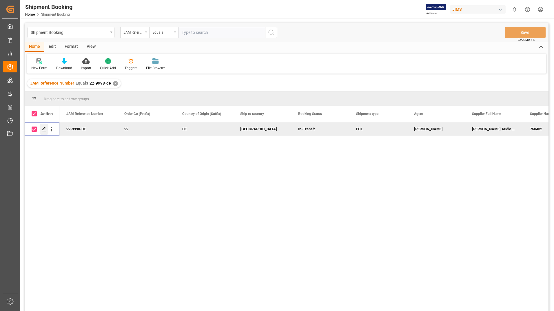
click at [45, 126] on div "Press SPACE to deselect this row." at bounding box center [44, 129] width 9 height 11
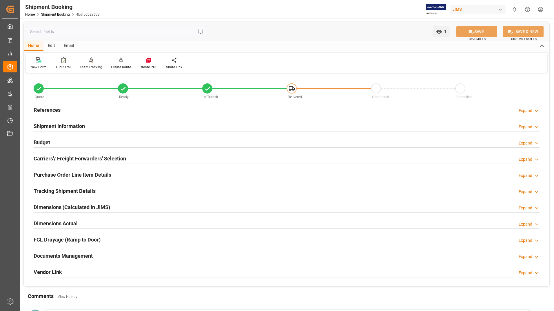
drag, startPoint x: 75, startPoint y: 257, endPoint x: 97, endPoint y: 255, distance: 21.6
click at [75, 258] on h2 "Documents Management" at bounding box center [63, 256] width 59 height 8
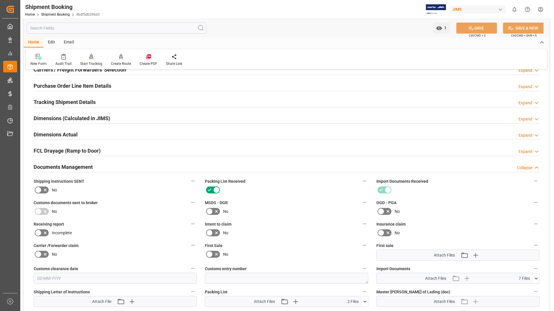
scroll to position [203, 0]
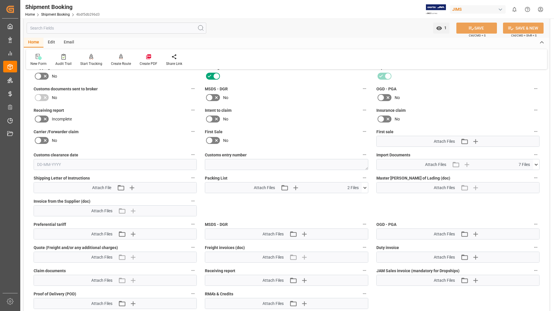
click at [363, 187] on icon at bounding box center [365, 188] width 6 height 6
click at [360, 198] on icon at bounding box center [362, 199] width 6 height 6
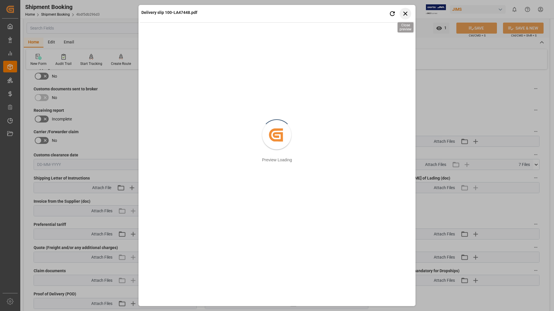
click at [405, 12] on icon "button" at bounding box center [405, 13] width 7 height 7
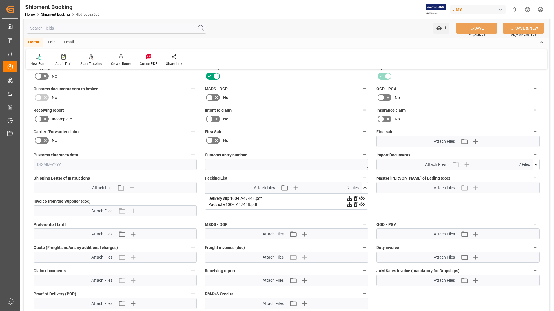
click at [351, 204] on icon at bounding box center [350, 205] width 6 height 6
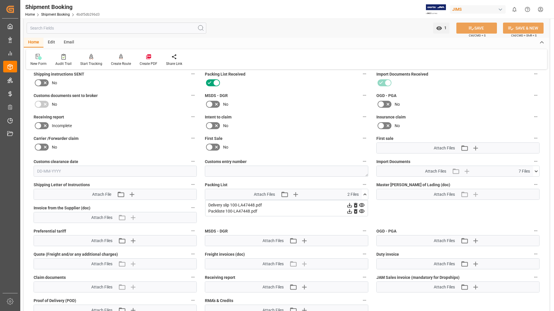
scroll to position [194, 0]
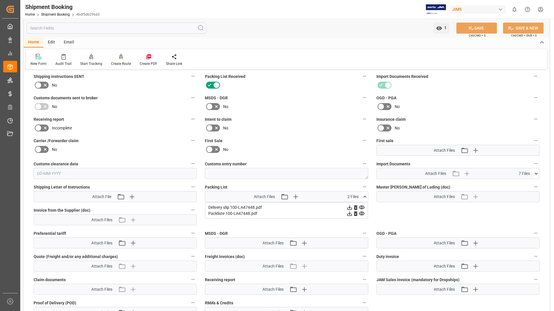
click at [362, 213] on icon at bounding box center [362, 214] width 6 height 4
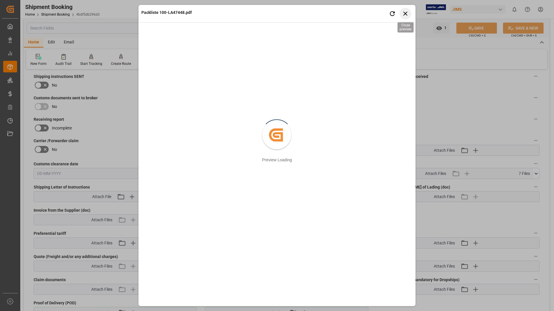
click at [406, 10] on icon "button" at bounding box center [405, 13] width 7 height 7
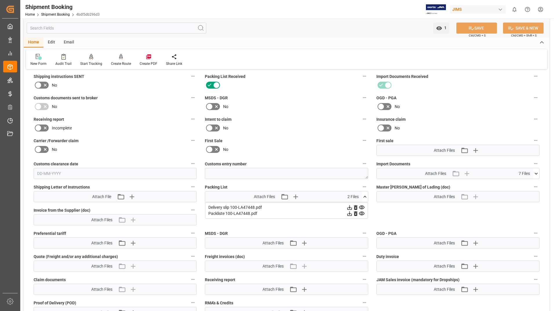
click at [536, 172] on icon at bounding box center [536, 174] width 6 height 6
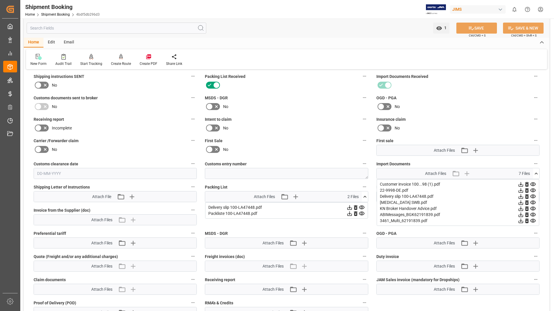
click at [533, 183] on icon at bounding box center [533, 185] width 6 height 4
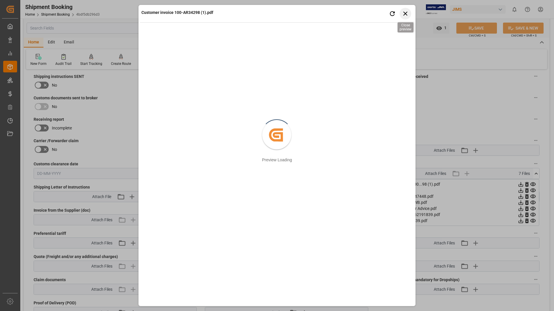
click at [406, 12] on icon "button" at bounding box center [405, 13] width 7 height 7
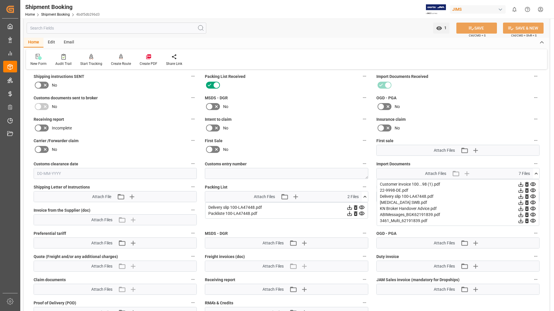
click at [532, 191] on icon at bounding box center [533, 191] width 6 height 4
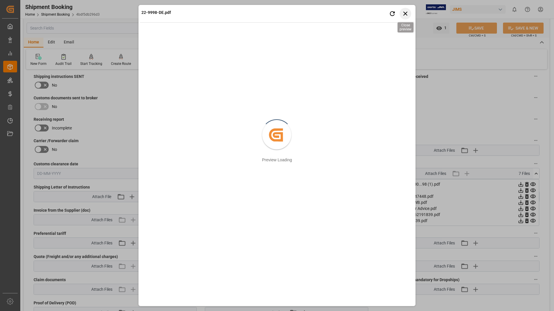
click at [403, 15] on icon "button" at bounding box center [405, 13] width 7 height 7
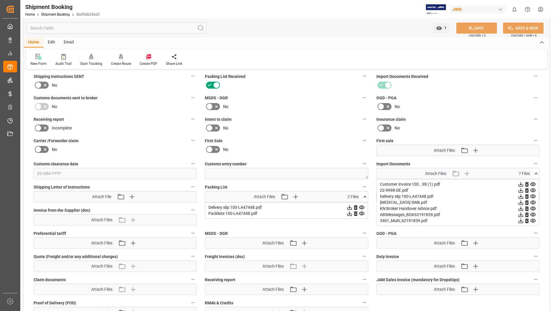
click at [534, 194] on icon at bounding box center [533, 197] width 6 height 6
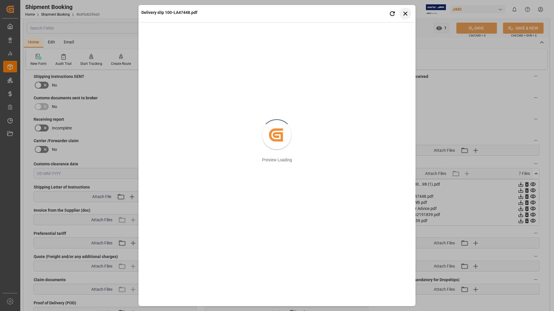
click at [405, 12] on icon "button" at bounding box center [405, 13] width 7 height 7
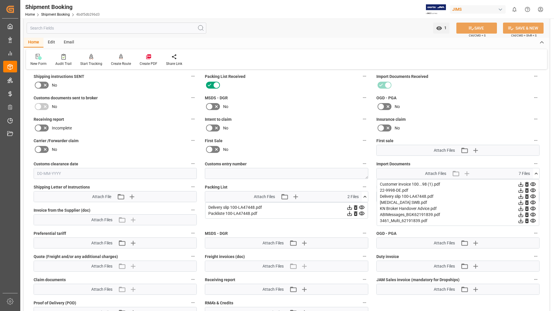
click at [535, 203] on icon at bounding box center [533, 203] width 6 height 6
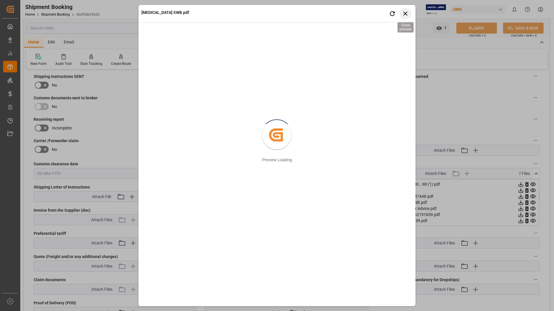
click at [404, 13] on icon "button" at bounding box center [405, 13] width 7 height 7
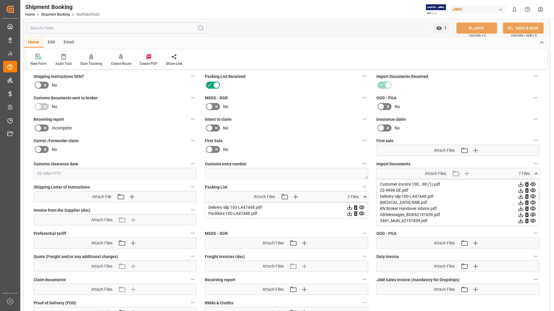
click at [533, 206] on icon at bounding box center [533, 209] width 6 height 6
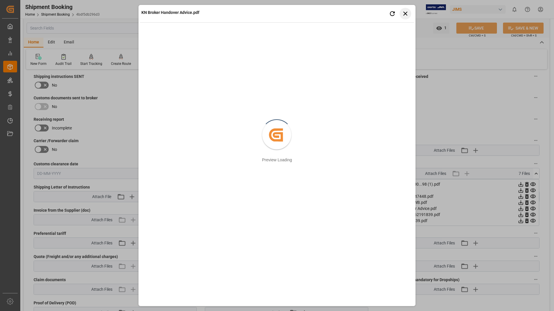
click at [406, 13] on icon "button" at bounding box center [405, 13] width 7 height 7
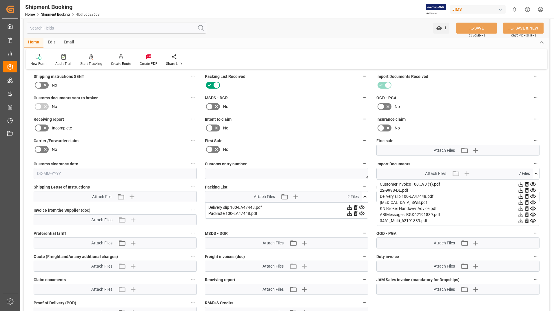
click at [531, 213] on icon at bounding box center [533, 215] width 6 height 6
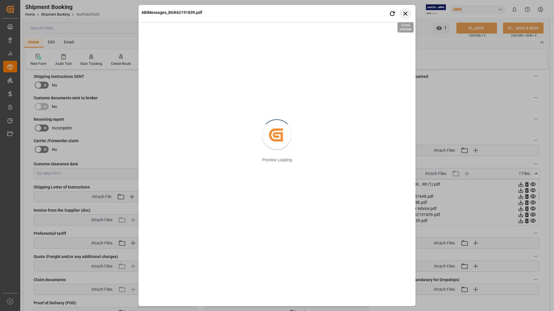
click at [407, 13] on icon "button" at bounding box center [405, 13] width 7 height 7
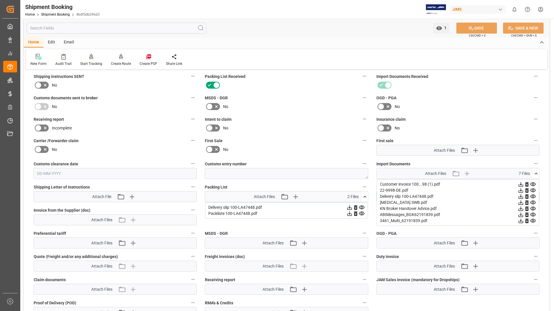
click at [534, 215] on icon at bounding box center [533, 215] width 6 height 6
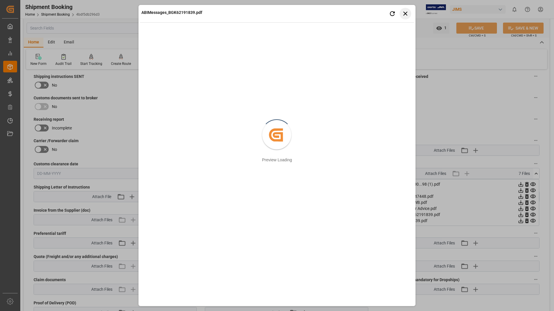
click at [404, 12] on icon "button" at bounding box center [405, 13] width 7 height 7
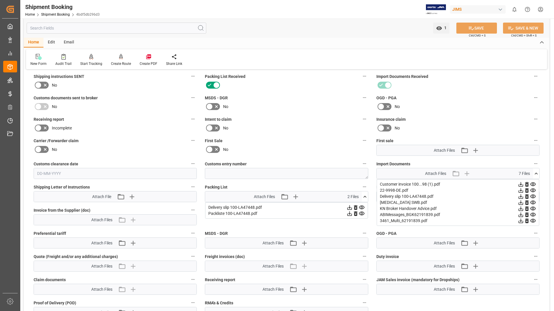
click at [534, 218] on icon at bounding box center [533, 221] width 6 height 6
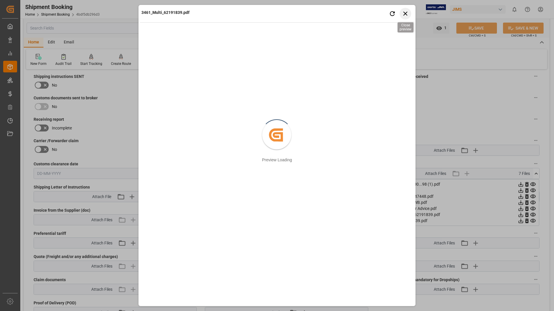
click at [405, 12] on icon "button" at bounding box center [405, 13] width 7 height 7
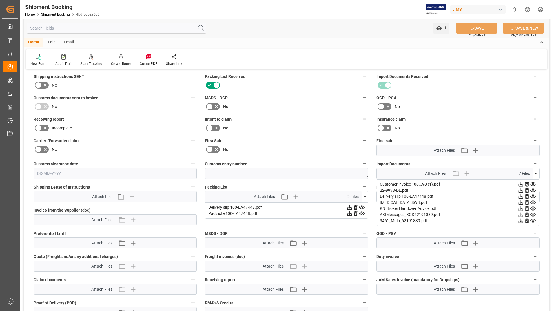
click at [530, 183] on icon at bounding box center [533, 184] width 6 height 6
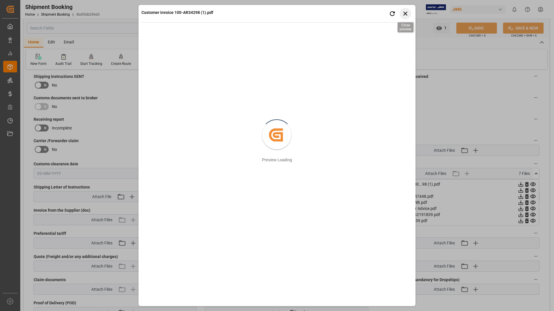
click at [403, 13] on icon "button" at bounding box center [405, 13] width 7 height 7
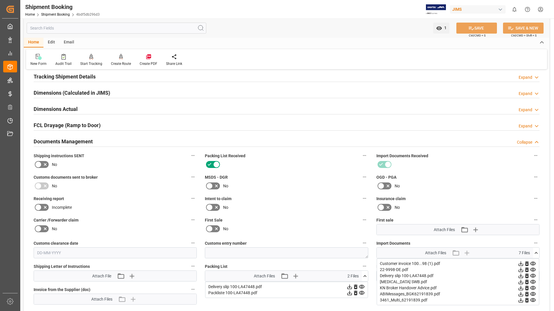
scroll to position [49, 0]
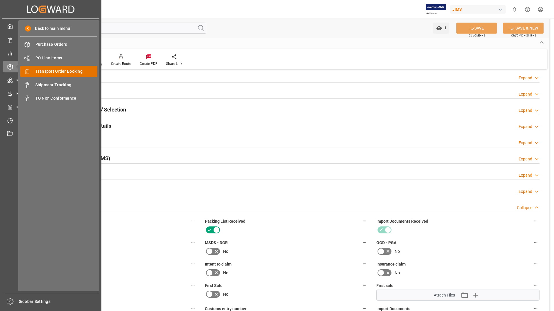
click at [51, 70] on span "Transport Order Booking" at bounding box center [66, 71] width 62 height 6
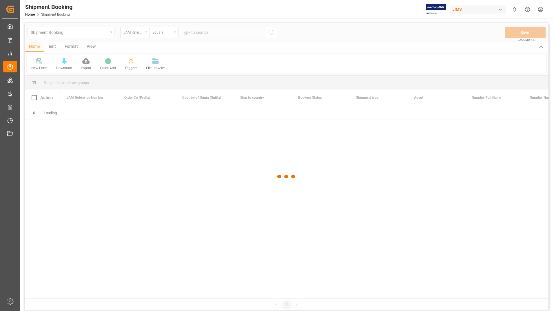
click at [206, 32] on div at bounding box center [287, 177] width 524 height 308
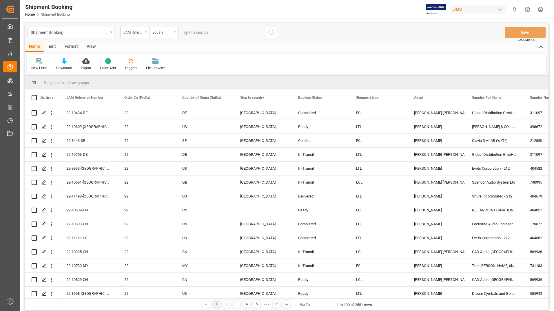
click at [205, 33] on input "text" at bounding box center [221, 32] width 87 height 11
type input "22-8443-se"
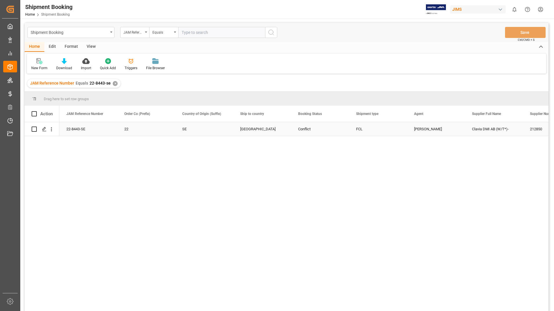
click at [34, 127] on input "Press Space to toggle row selection (unchecked)" at bounding box center [34, 129] width 5 height 5
checkbox input "true"
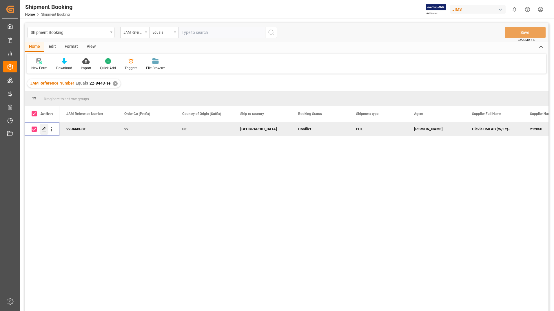
click at [43, 128] on icon "Press SPACE to deselect this row." at bounding box center [44, 129] width 5 height 5
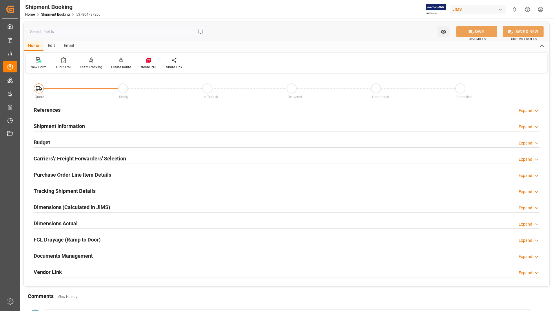
click at [84, 256] on h2 "Documents Management" at bounding box center [63, 256] width 59 height 8
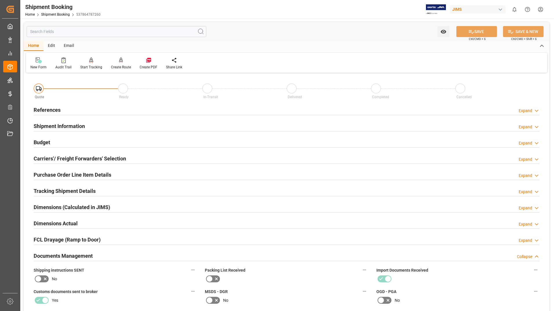
scroll to position [116, 0]
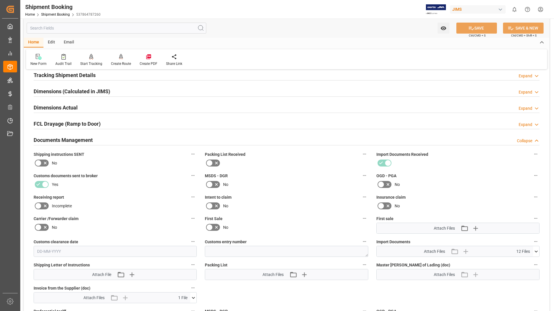
click at [536, 251] on icon at bounding box center [536, 252] width 6 height 6
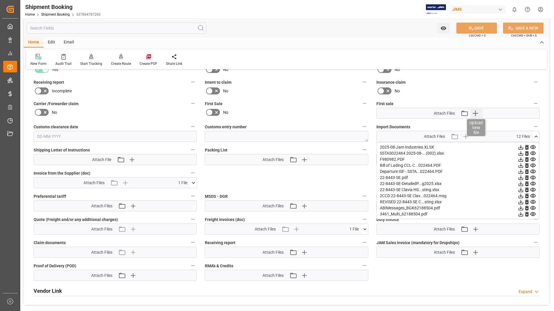
scroll to position [232, 0]
click at [194, 180] on icon at bounding box center [193, 182] width 6 height 6
click at [190, 192] on icon at bounding box center [190, 193] width 6 height 6
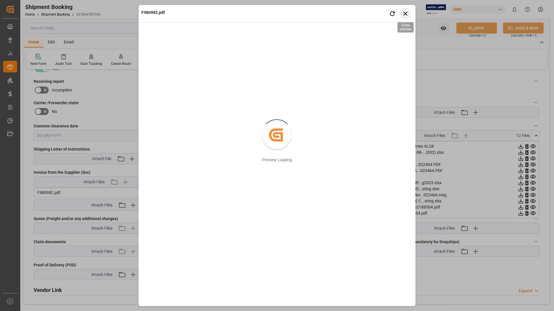
click at [405, 14] on icon "button" at bounding box center [405, 14] width 4 height 4
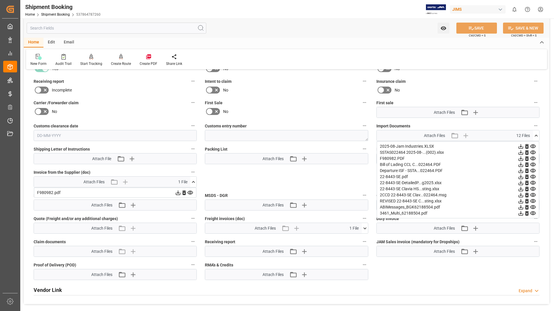
click at [531, 146] on icon at bounding box center [533, 146] width 6 height 6
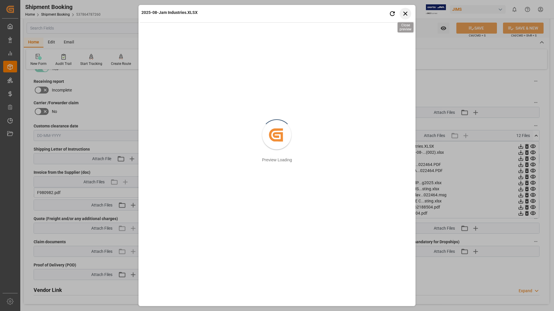
click at [406, 13] on icon "button" at bounding box center [405, 14] width 4 height 4
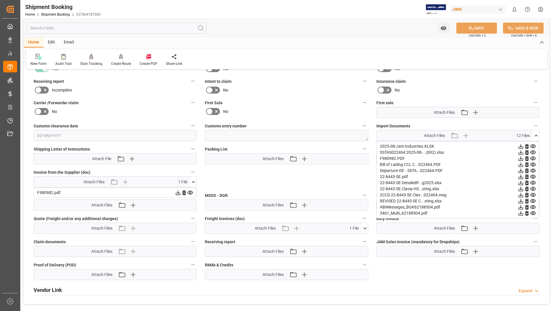
click at [521, 146] on icon at bounding box center [521, 146] width 5 height 5
click at [534, 151] on icon at bounding box center [533, 153] width 6 height 6
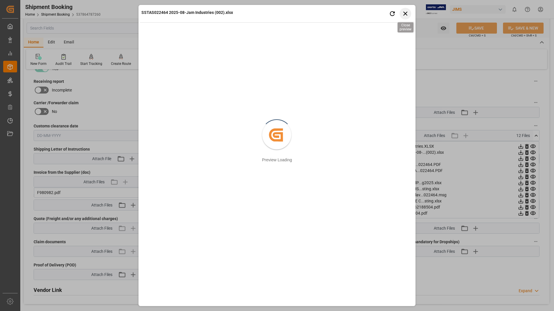
click at [404, 14] on icon "button" at bounding box center [405, 13] width 7 height 7
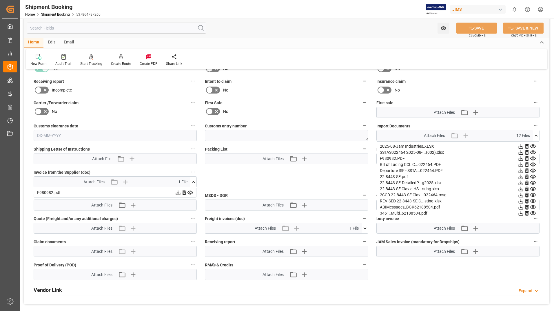
click at [522, 176] on icon at bounding box center [521, 177] width 6 height 6
click at [521, 183] on icon at bounding box center [521, 183] width 5 height 5
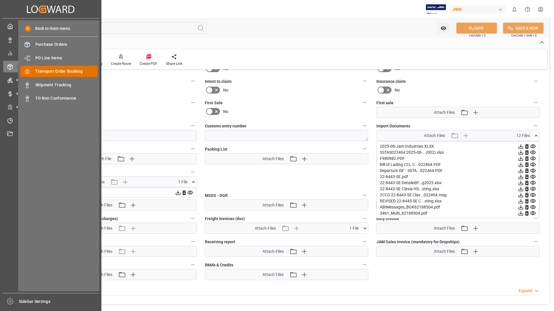
click at [66, 69] on span "Transport Order Booking" at bounding box center [66, 71] width 62 height 6
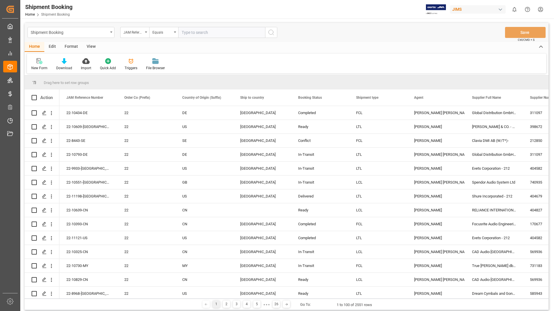
click at [192, 33] on input "text" at bounding box center [221, 32] width 87 height 11
click at [194, 32] on input "text" at bounding box center [221, 32] width 87 height 11
type input "22-11198-us"
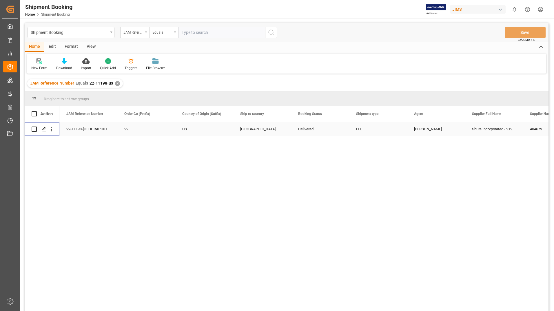
click at [34, 127] on input "Press Space to toggle row selection (unchecked)" at bounding box center [34, 129] width 5 height 5
checkbox input "true"
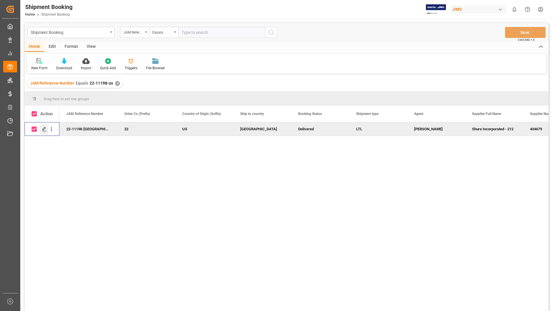
click at [44, 130] on polygon "Press SPACE to deselect this row." at bounding box center [44, 129] width 3 height 3
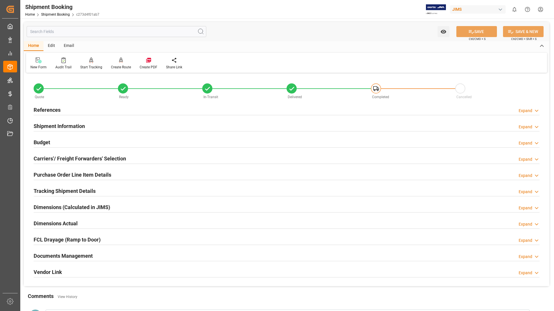
click at [82, 189] on h2 "Tracking Shipment Details" at bounding box center [65, 191] width 62 height 8
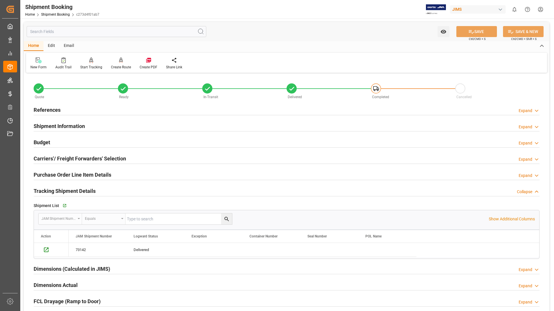
click at [83, 171] on h2 "Purchase Order Line Item Details" at bounding box center [73, 175] width 78 height 8
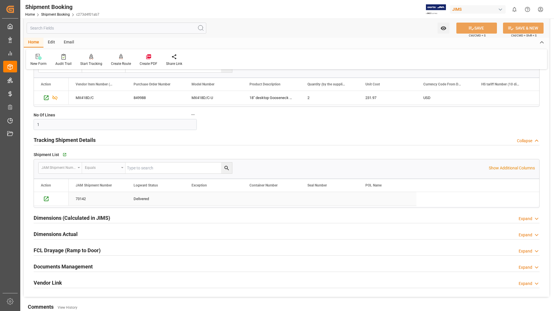
scroll to position [203, 0]
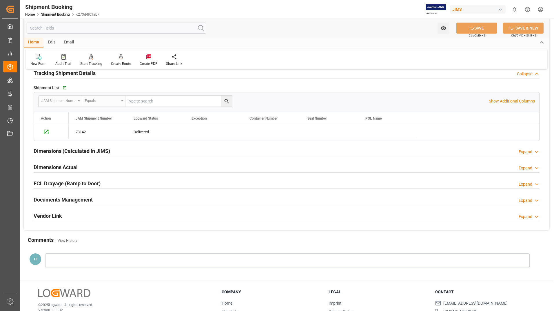
click at [50, 199] on h2 "Documents Management" at bounding box center [63, 200] width 59 height 8
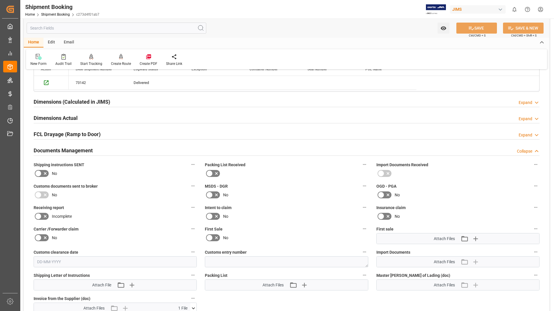
scroll to position [319, 0]
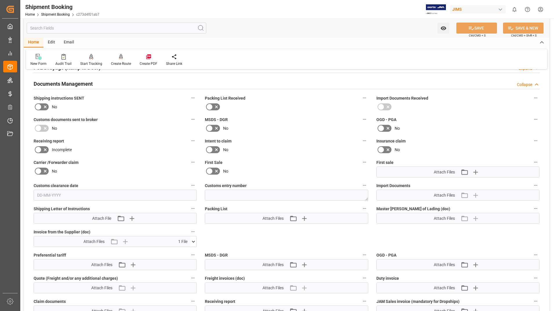
click at [193, 241] on icon at bounding box center [193, 242] width 6 height 6
click at [189, 252] on icon at bounding box center [190, 253] width 6 height 6
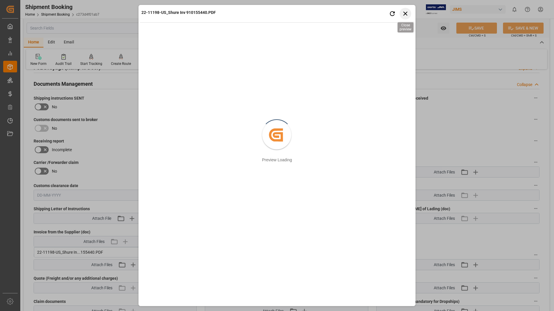
click at [409, 13] on icon "button" at bounding box center [405, 13] width 7 height 7
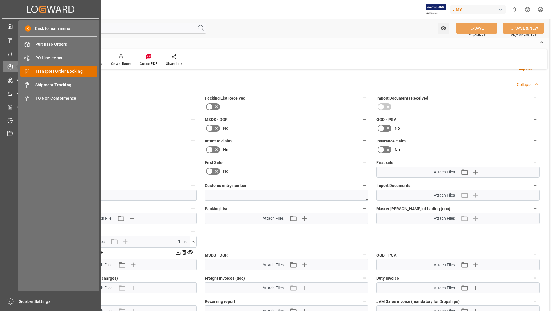
click at [57, 69] on span "Transport Order Booking" at bounding box center [66, 71] width 62 height 6
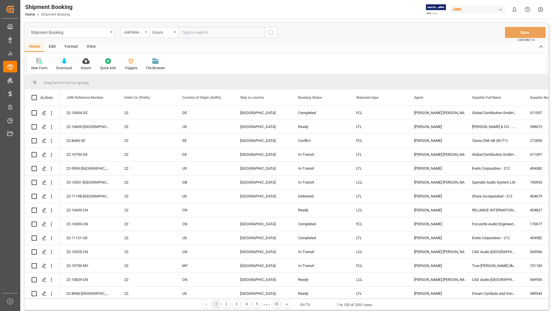
click at [193, 32] on input "text" at bounding box center [221, 32] width 87 height 11
type input "22-11103-us"
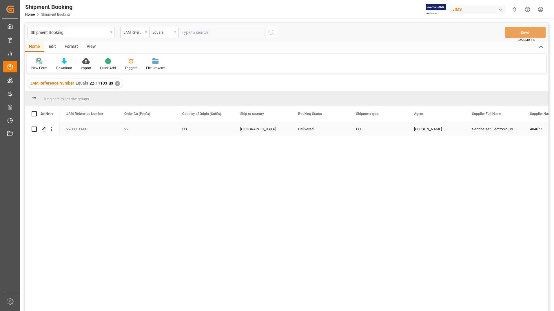
click at [36, 130] on input "Press Space to toggle row selection (unchecked)" at bounding box center [34, 129] width 5 height 5
checkbox input "true"
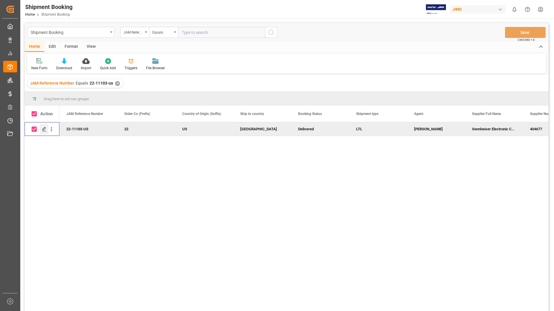
click at [43, 129] on icon "Press SPACE to deselect this row." at bounding box center [44, 129] width 5 height 5
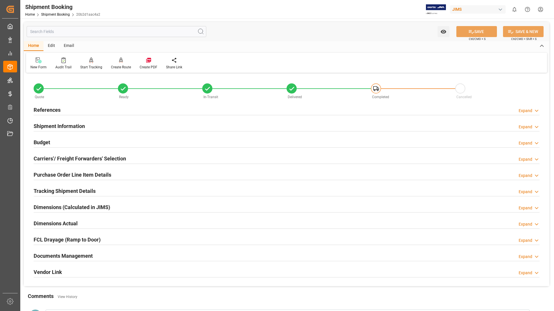
click at [72, 191] on h2 "Tracking Shipment Details" at bounding box center [65, 191] width 62 height 8
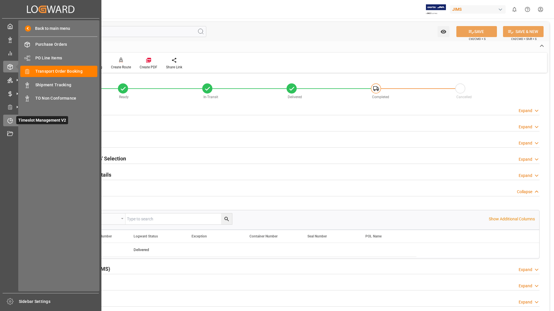
click at [38, 119] on span "Timeslot Management V2" at bounding box center [42, 120] width 52 height 8
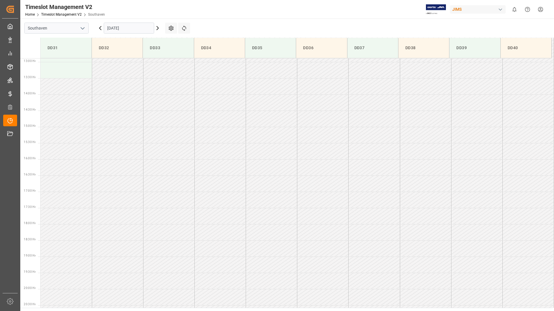
scroll to position [215, 0]
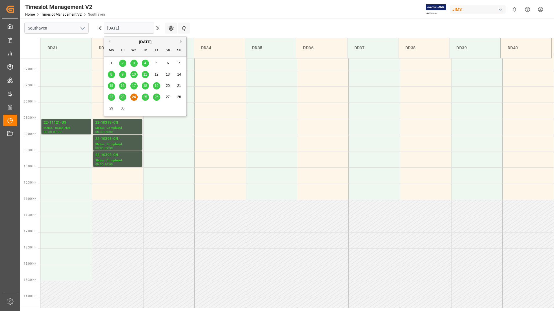
click at [143, 25] on input "[DATE]" at bounding box center [129, 28] width 50 height 11
click at [144, 95] on span "25" at bounding box center [145, 97] width 4 height 4
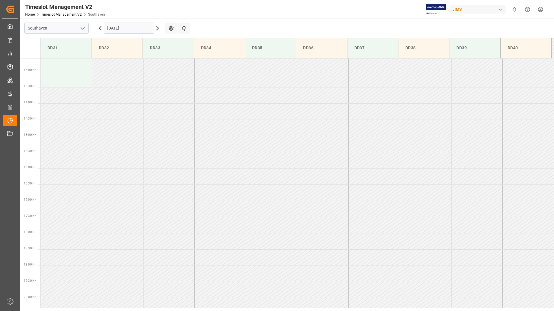
scroll to position [201, 0]
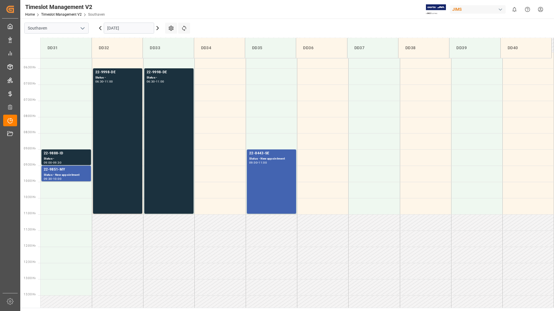
click at [139, 27] on input "[DATE]" at bounding box center [129, 28] width 50 height 11
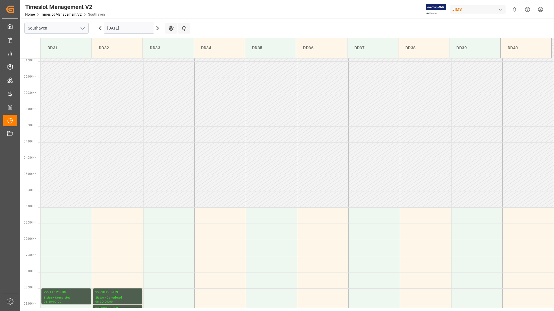
scroll to position [45, 0]
click at [132, 29] on input "[DATE]" at bounding box center [129, 28] width 50 height 11
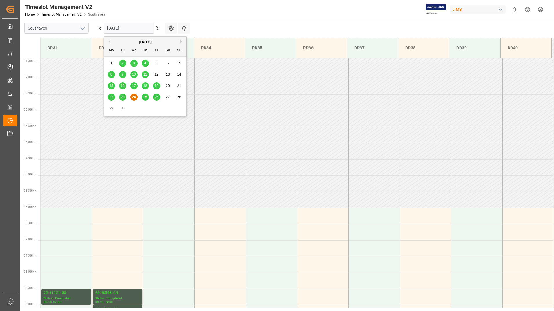
click at [147, 98] on span "25" at bounding box center [145, 97] width 4 height 4
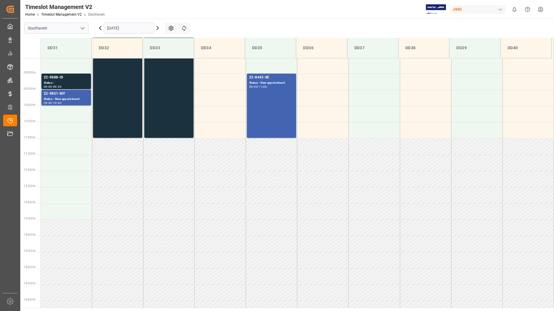
scroll to position [248, 0]
